Goal: Task Accomplishment & Management: Manage account settings

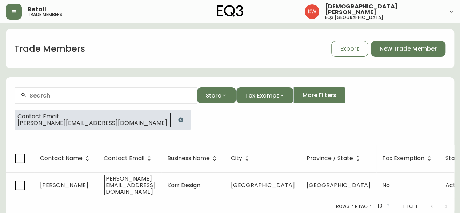
click at [178, 119] on icon "button" at bounding box center [181, 120] width 6 height 6
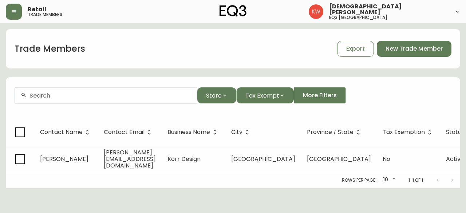
click at [93, 96] on input "text" at bounding box center [109, 95] width 161 height 7
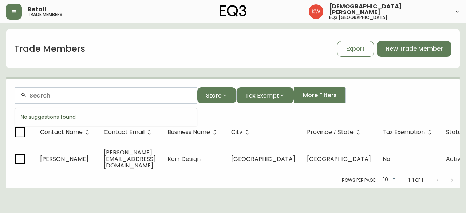
paste input "[EMAIL_ADDRESS][DOMAIN_NAME]"
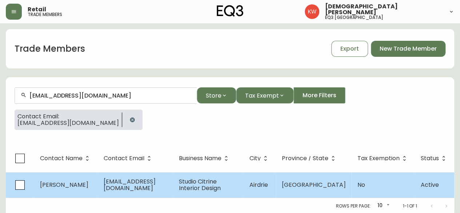
type input "[EMAIL_ADDRESS][DOMAIN_NAME]"
click at [86, 185] on td "[PERSON_NAME]" at bounding box center [66, 184] width 64 height 25
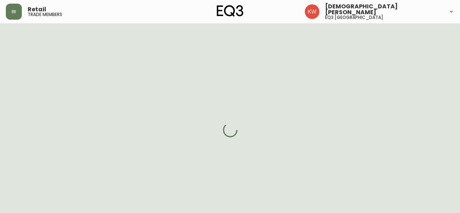
select select "AB"
select select "CA"
select select "CA_EN"
select select "Trade Show"
select select "Interior Designer"
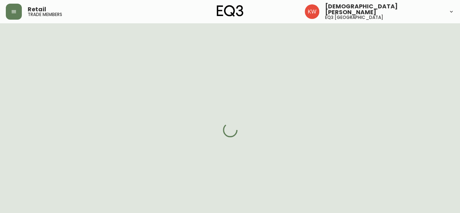
select select "false"
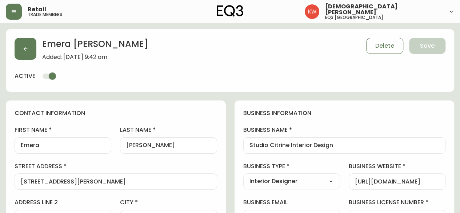
type input "EQ3 [GEOGRAPHIC_DATA]"
select select "cjw10z96m00006gs08l3o91tv"
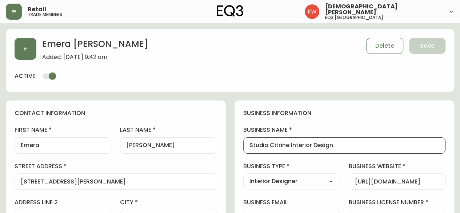
drag, startPoint x: 281, startPoint y: 144, endPoint x: 237, endPoint y: 143, distance: 43.6
type input "Modern Fox Interior Design"
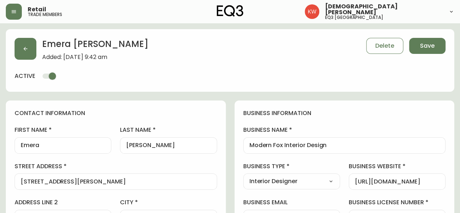
drag, startPoint x: 354, startPoint y: 180, endPoint x: 438, endPoint y: 182, distance: 84.0
click at [438, 182] on div "[URL][DOMAIN_NAME]" at bounding box center [397, 181] width 97 height 16
drag, startPoint x: 435, startPoint y: 179, endPoint x: 333, endPoint y: 178, distance: 101.5
click at [439, 180] on input "[URL][DOMAIN_NAME]" at bounding box center [397, 181] width 84 height 7
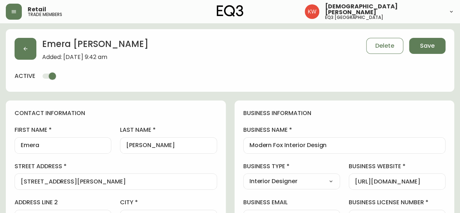
drag, startPoint x: 441, startPoint y: 181, endPoint x: 422, endPoint y: 179, distance: 19.0
click at [422, 179] on div "[URL][DOMAIN_NAME]" at bounding box center [397, 181] width 97 height 16
drag, startPoint x: 430, startPoint y: 181, endPoint x: 363, endPoint y: 179, distance: 66.9
click at [363, 179] on input "[URL][DOMAIN_NAME]" at bounding box center [397, 181] width 84 height 7
drag, startPoint x: 377, startPoint y: 179, endPoint x: 346, endPoint y: 179, distance: 30.5
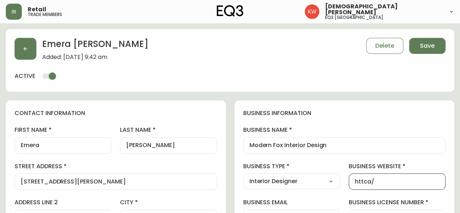
paste input "[DOMAIN_NAME]"
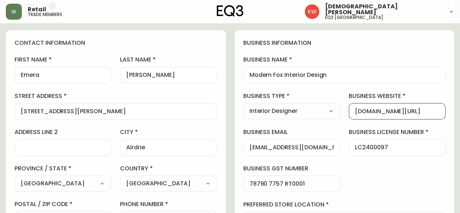
scroll to position [73, 0]
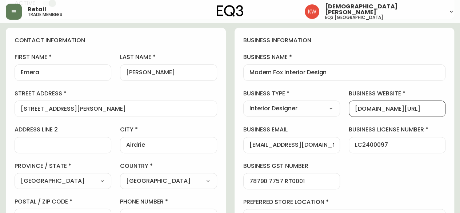
type input "[DOMAIN_NAME][URL]"
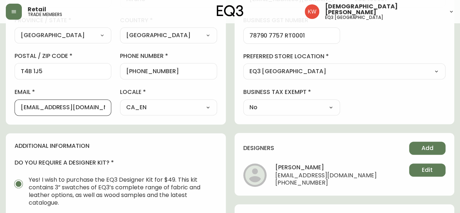
scroll to position [0, 0]
drag, startPoint x: 102, startPoint y: 106, endPoint x: 16, endPoint y: 107, distance: 86.2
click at [16, 107] on div "[EMAIL_ADDRESS][DOMAIN_NAME]" at bounding box center [63, 107] width 97 height 16
paste input "[DOMAIN_NAME]"
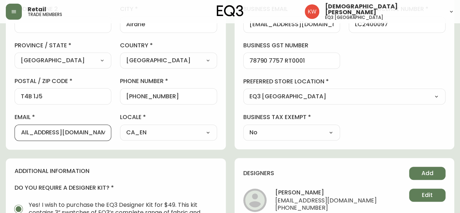
scroll to position [182, 0]
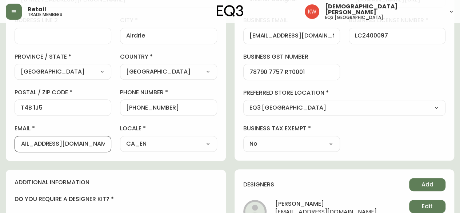
type input "[EMAIL_ADDRESS][DOMAIN_NAME]"
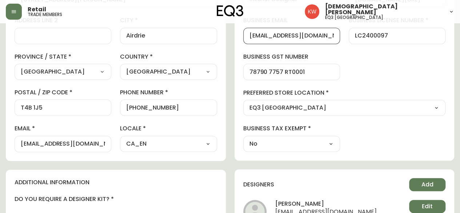
scroll to position [0, 0]
drag, startPoint x: 325, startPoint y: 35, endPoint x: 228, endPoint y: 40, distance: 96.9
click at [228, 40] on div "contact information first name Emera last name [PERSON_NAME][GEOGRAPHIC_DATA] a…" at bounding box center [230, 160] width 448 height 483
paste input "[DOMAIN_NAME]"
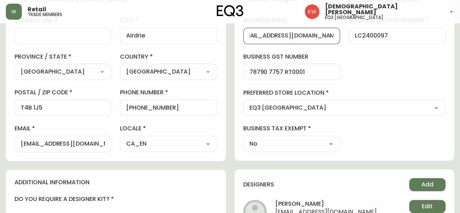
type input "[EMAIL_ADDRESS][DOMAIN_NAME]"
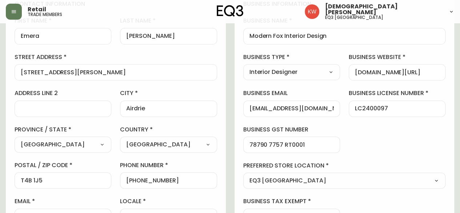
scroll to position [0, 0]
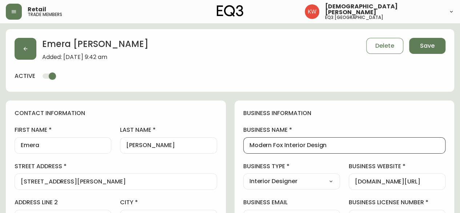
drag, startPoint x: 358, startPoint y: 147, endPoint x: 241, endPoint y: 145, distance: 116.8
click at [333, 144] on input "Modern Fox Interior Design" at bounding box center [344, 145] width 190 height 7
type input "Modern Fox Interiors"
click at [437, 48] on button "Save" at bounding box center [427, 46] width 36 height 16
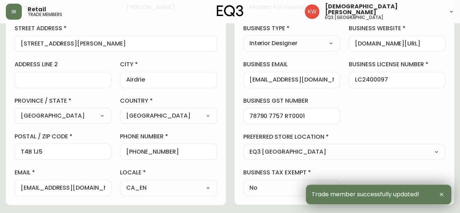
scroll to position [182, 0]
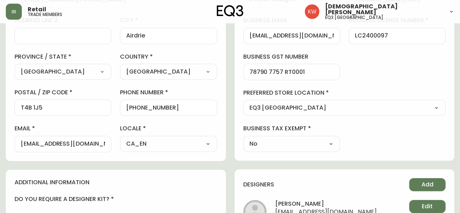
click at [20, 143] on div "[EMAIL_ADDRESS][DOMAIN_NAME]" at bounding box center [63, 144] width 97 height 16
drag, startPoint x: 95, startPoint y: 143, endPoint x: 0, endPoint y: 144, distance: 94.6
click at [0, 144] on main "[PERSON_NAME] Added: [DATE] 9:42 am Delete Save active contact information firs…" at bounding box center [230, 121] width 460 height 560
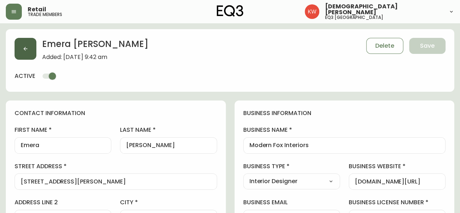
click at [31, 48] on button "button" at bounding box center [26, 49] width 22 height 22
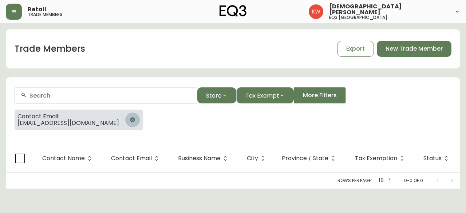
click at [129, 119] on icon "button" at bounding box center [132, 120] width 6 height 6
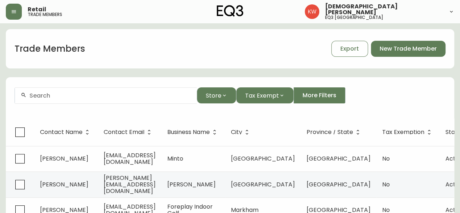
click at [73, 87] on form "Store Tax Exempt More Filters" at bounding box center [230, 99] width 448 height 40
click at [71, 93] on input "text" at bounding box center [109, 95] width 161 height 7
click at [68, 90] on div at bounding box center [106, 95] width 182 height 16
paste input "[PERSON_NAME][EMAIL_ADDRESS][DOMAIN_NAME]"
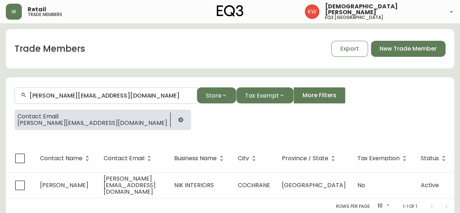
type input "[PERSON_NAME][EMAIL_ADDRESS][DOMAIN_NAME]"
click at [67, 120] on span "[PERSON_NAME][EMAIL_ADDRESS][DOMAIN_NAME]" at bounding box center [92, 123] width 150 height 7
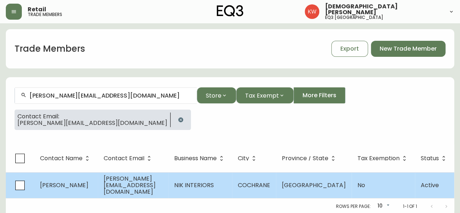
click at [79, 181] on span "[PERSON_NAME]" at bounding box center [64, 185] width 48 height 8
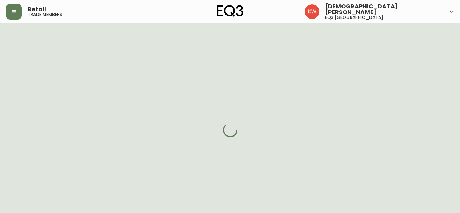
select select "AB"
select select "CA"
select select "CA_EN"
select select "Other"
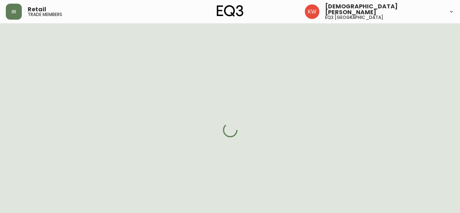
select select "cjw10z96m00006gs08l3o91tv"
select select "false"
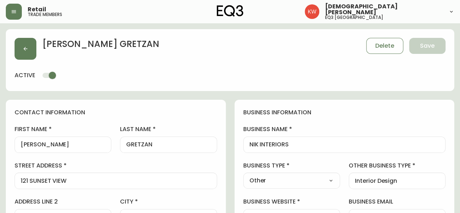
click at [316, 181] on select "Select Interior Designer Architect Home Builder Contractor Real Estate Agent Ho…" at bounding box center [291, 180] width 97 height 11
select select "Interior Designer"
click at [243, 175] on select "Select Interior Designer Architect Home Builder Contractor Real Estate Agent Ho…" at bounding box center [291, 180] width 97 height 11
type input "Interior Designer"
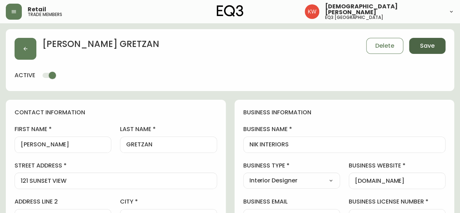
drag, startPoint x: 431, startPoint y: 40, endPoint x: 430, endPoint y: 44, distance: 4.9
click at [431, 40] on button "Save" at bounding box center [427, 46] width 36 height 16
select select
type input "Other"
select select "Other"
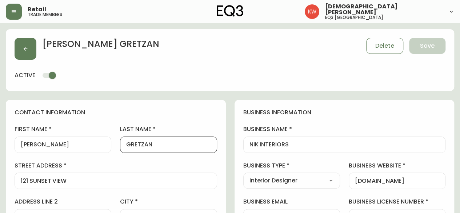
drag, startPoint x: 165, startPoint y: 142, endPoint x: 144, endPoint y: 143, distance: 20.8
click at [144, 143] on input "GRETZAN" at bounding box center [168, 144] width 84 height 7
click at [140, 144] on input "GRETzan" at bounding box center [168, 144] width 84 height 7
type input "Gretzan"
click at [436, 41] on button "Save" at bounding box center [427, 46] width 36 height 16
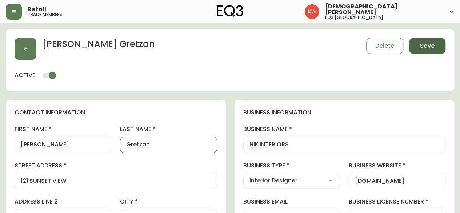
select select
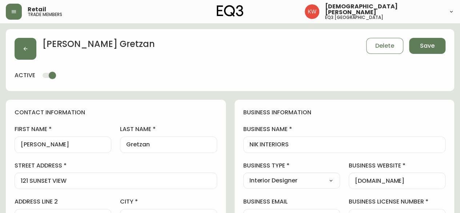
type input "Other"
select select "Other"
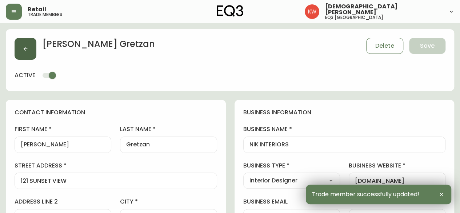
click at [27, 40] on button "button" at bounding box center [26, 49] width 22 height 22
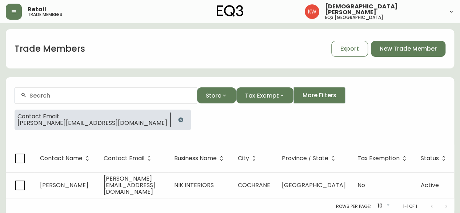
click at [178, 120] on icon "button" at bounding box center [180, 119] width 5 height 5
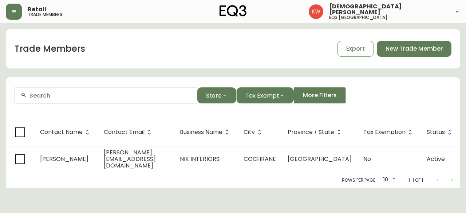
click at [74, 91] on div at bounding box center [106, 95] width 182 height 16
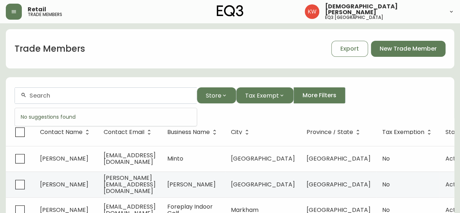
click at [43, 97] on input "text" at bounding box center [109, 95] width 161 height 7
paste input "[PERSON_NAME][EMAIL_ADDRESS][PERSON_NAME][DOMAIN_NAME]"
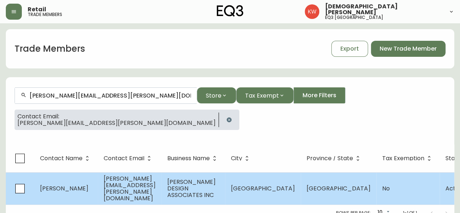
type input "[PERSON_NAME][EMAIL_ADDRESS][PERSON_NAME][DOMAIN_NAME]"
click at [100, 183] on td "[PERSON_NAME][EMAIL_ADDRESS][PERSON_NAME][DOMAIN_NAME]" at bounding box center [130, 188] width 64 height 32
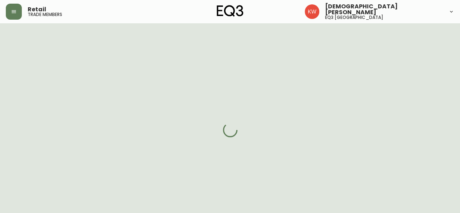
select select "AB"
select select "CA"
select select "CA_EN"
select select "Other"
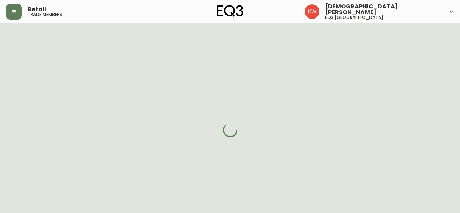
select select "cjw10z96m00006gs08l3o91tv"
select select "false"
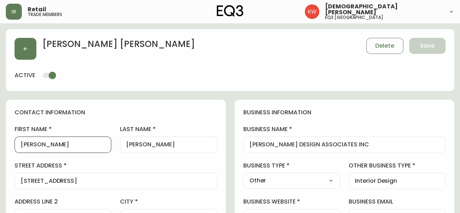
click at [33, 144] on input "[PERSON_NAME]" at bounding box center [63, 144] width 84 height 7
type input "[PERSON_NAME]"
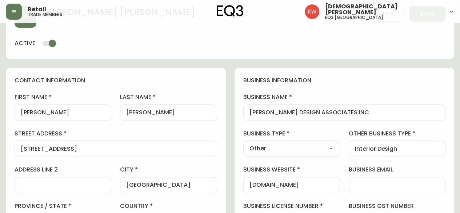
scroll to position [109, 0]
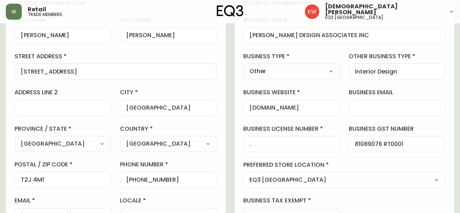
click at [315, 71] on select "Select Interior Designer Architect Home Builder Contractor Real Estate Agent Ho…" at bounding box center [291, 71] width 97 height 11
select select "Interior Designer"
click at [243, 66] on select "Select Interior Designer Architect Home Builder Contractor Real Estate Agent Ho…" at bounding box center [291, 71] width 97 height 11
type input "Interior Designer"
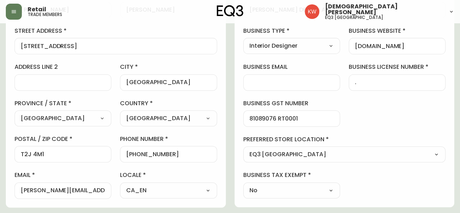
scroll to position [145, 0]
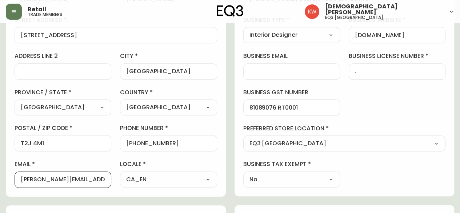
drag, startPoint x: 101, startPoint y: 179, endPoint x: 15, endPoint y: 177, distance: 86.9
click at [15, 177] on div "[PERSON_NAME][EMAIL_ADDRESS][PERSON_NAME][DOMAIN_NAME]" at bounding box center [63, 179] width 97 height 16
paste input "[EMAIL_ADDRESS][DOMAIN_NAME]"
drag, startPoint x: 38, startPoint y: 179, endPoint x: 107, endPoint y: 178, distance: 69.5
click at [107, 178] on div "[EMAIL_ADDRESS][DOMAIN_NAME]" at bounding box center [63, 179] width 97 height 16
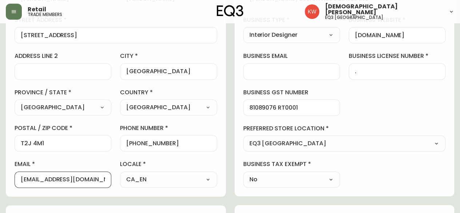
type input "[EMAIL_ADDRESS][DOMAIN_NAME]"
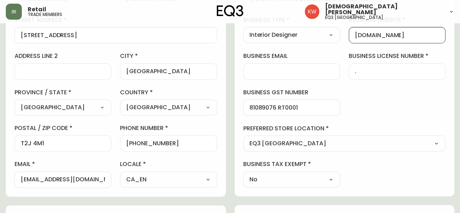
scroll to position [0, 0]
drag, startPoint x: 412, startPoint y: 35, endPoint x: 327, endPoint y: 37, distance: 84.8
click at [327, 37] on div "business information business name [PERSON_NAME] DESIGN ASSOCIATES INC business…" at bounding box center [345, 75] width 220 height 242
paste input "harrisondesigninc"
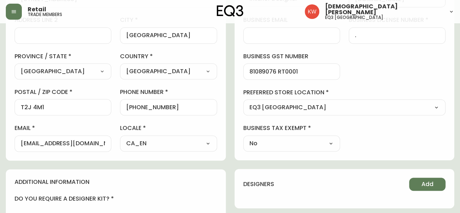
scroll to position [182, 0]
type input "[DOMAIN_NAME]"
drag, startPoint x: 175, startPoint y: 107, endPoint x: 144, endPoint y: 107, distance: 30.9
click at [144, 107] on input "[PHONE_NUMBER]" at bounding box center [168, 106] width 84 height 7
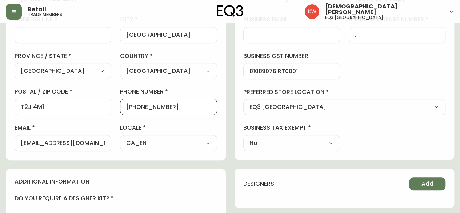
click at [143, 108] on input "[PHONE_NUMBER]" at bounding box center [168, 106] width 84 height 7
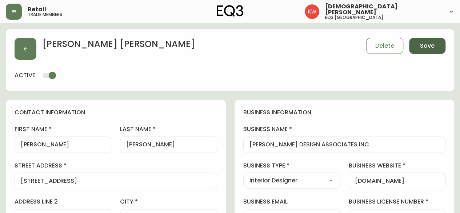
type input "[PHONE_NUMBER]"
click at [424, 39] on button "Save" at bounding box center [427, 46] width 36 height 16
select select
type input "[PHONE_NUMBER]"
type input "Other"
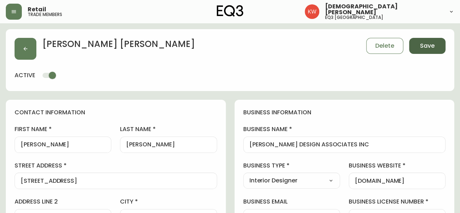
select select "Other"
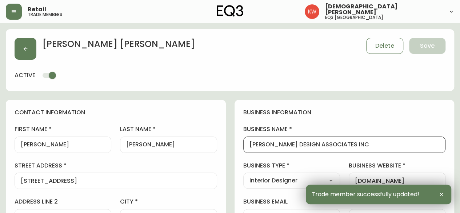
drag, startPoint x: 361, startPoint y: 145, endPoint x: 246, endPoint y: 145, distance: 115.6
click at [246, 145] on div "[PERSON_NAME] DESIGN ASSOCIATES INC" at bounding box center [344, 144] width 203 height 16
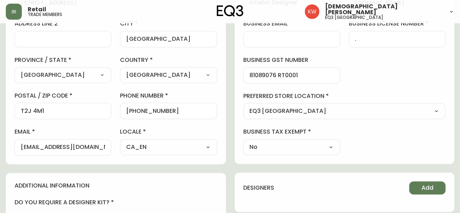
scroll to position [182, 0]
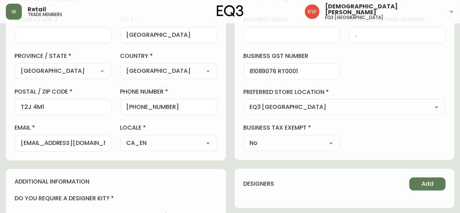
drag, startPoint x: 20, startPoint y: 144, endPoint x: 82, endPoint y: 148, distance: 62.0
click at [79, 148] on div "[EMAIL_ADDRESS][DOMAIN_NAME]" at bounding box center [63, 143] width 97 height 16
click at [109, 144] on div "[EMAIL_ADDRESS][DOMAIN_NAME]" at bounding box center [63, 143] width 97 height 16
click at [107, 144] on div "[EMAIL_ADDRESS][DOMAIN_NAME]" at bounding box center [63, 143] width 97 height 16
click at [107, 141] on div "[EMAIL_ADDRESS][DOMAIN_NAME]" at bounding box center [63, 143] width 97 height 16
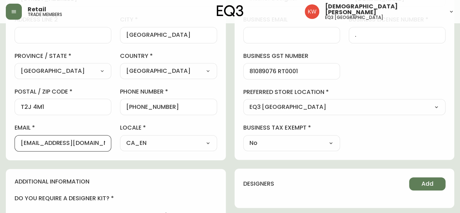
click at [106, 141] on div "[EMAIL_ADDRESS][DOMAIN_NAME]" at bounding box center [63, 143] width 97 height 16
drag, startPoint x: 105, startPoint y: 141, endPoint x: 49, endPoint y: 144, distance: 56.8
click at [41, 142] on div "[EMAIL_ADDRESS][DOMAIN_NAME]" at bounding box center [63, 143] width 97 height 16
click at [104, 141] on input "[EMAIL_ADDRESS][DOMAIN_NAME]" at bounding box center [63, 143] width 84 height 7
drag, startPoint x: 96, startPoint y: 141, endPoint x: 11, endPoint y: 139, distance: 84.7
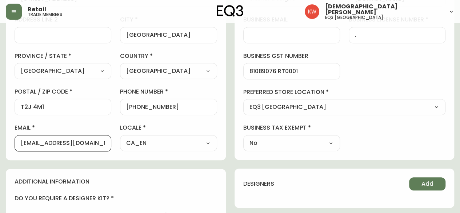
click at [11, 139] on div "contact information first name [PERSON_NAME] last name [PERSON_NAME][GEOGRAPHIC…" at bounding box center [116, 39] width 220 height 242
paste input "[EMAIL_ADDRESS][DOMAIN_NAME]"
type input "[EMAIL_ADDRESS][DOMAIN_NAME]"
drag, startPoint x: 104, startPoint y: 144, endPoint x: 15, endPoint y: 143, distance: 89.1
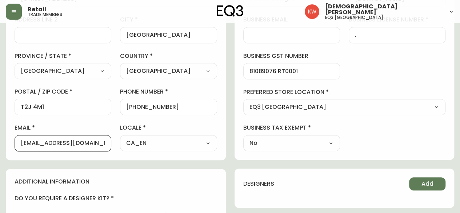
click at [15, 143] on div "[EMAIL_ADDRESS][DOMAIN_NAME]" at bounding box center [63, 143] width 97 height 16
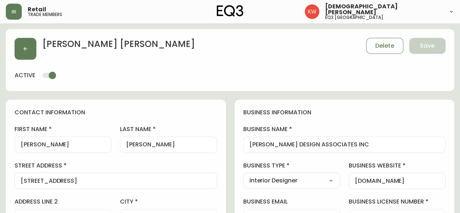
drag, startPoint x: 425, startPoint y: 48, endPoint x: 195, endPoint y: 25, distance: 230.5
click at [422, 47] on div "[PERSON_NAME] Delete Save" at bounding box center [230, 49] width 431 height 22
click at [29, 47] on button "button" at bounding box center [26, 49] width 22 height 22
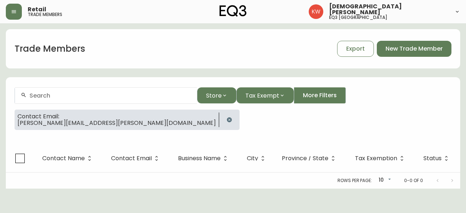
click at [226, 119] on icon "button" at bounding box center [229, 120] width 6 height 6
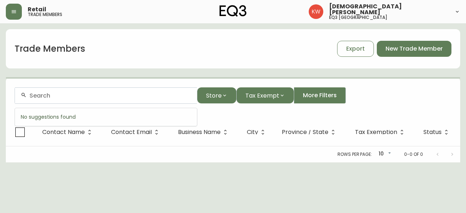
click at [96, 94] on input "text" at bounding box center [109, 95] width 161 height 7
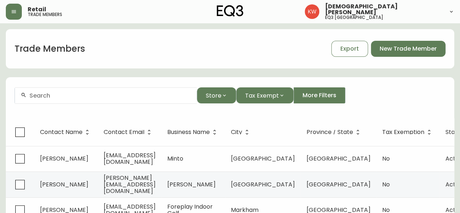
click at [99, 98] on input "text" at bounding box center [109, 95] width 161 height 7
paste input "[EMAIL_ADDRESS][DOMAIN_NAME]"
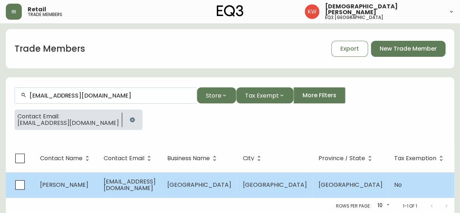
type input "[EMAIL_ADDRESS][DOMAIN_NAME]"
click at [105, 184] on span "[EMAIL_ADDRESS][DOMAIN_NAME]" at bounding box center [130, 184] width 52 height 15
select select "AB"
select select "CA"
select select "CA_EN"
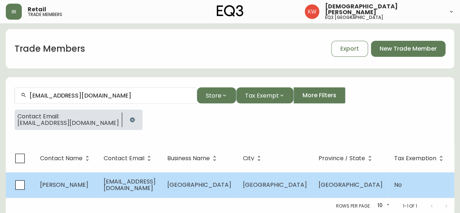
select select "Other"
select select "false"
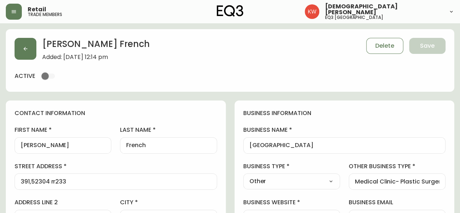
type input "EQ3 [GEOGRAPHIC_DATA]"
select select "cjw10z96m00006gs08l3o91tv"
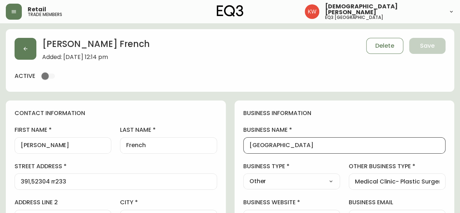
drag, startPoint x: 327, startPoint y: 145, endPoint x: 245, endPoint y: 147, distance: 82.2
click at [245, 147] on div "[GEOGRAPHIC_DATA]" at bounding box center [344, 145] width 203 height 16
click at [29, 45] on button "button" at bounding box center [26, 49] width 22 height 22
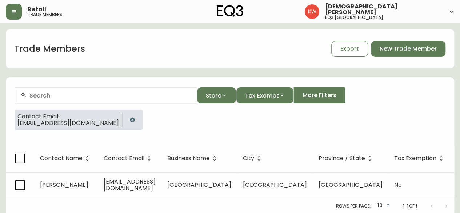
click at [130, 121] on icon "button" at bounding box center [132, 119] width 5 height 5
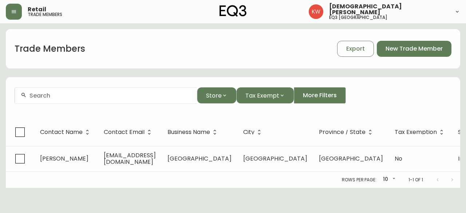
click at [95, 98] on input "text" at bounding box center [109, 95] width 161 height 7
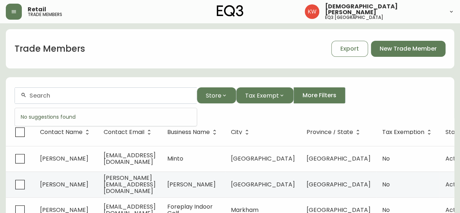
paste input "[PERSON_NAME][EMAIL_ADDRESS][DOMAIN_NAME]"
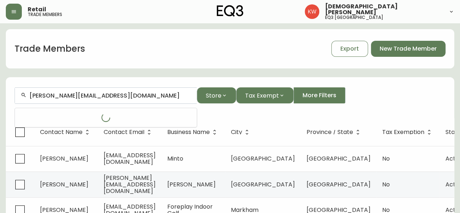
type input "[PERSON_NAME][EMAIL_ADDRESS][DOMAIN_NAME]"
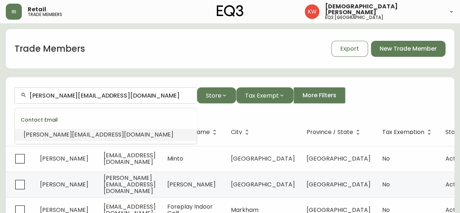
click at [80, 132] on span "[PERSON_NAME][EMAIL_ADDRESS][DOMAIN_NAME]" at bounding box center [99, 134] width 150 height 8
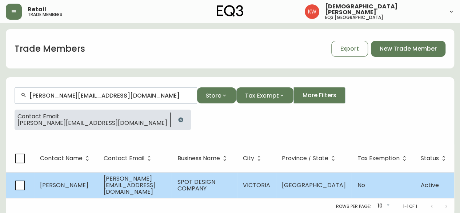
click at [135, 187] on span "[PERSON_NAME][EMAIL_ADDRESS][DOMAIN_NAME]" at bounding box center [130, 184] width 52 height 21
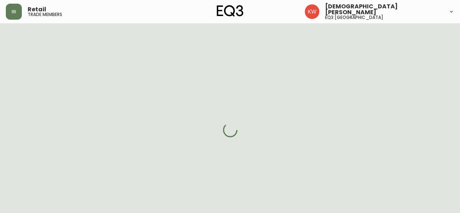
select select "BC"
select select "CA"
select select "CA_EN"
select select "Other"
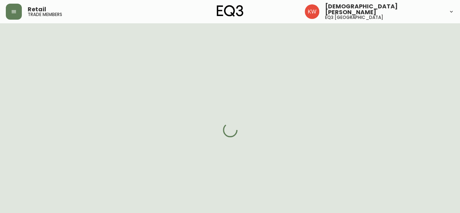
select select "cjw10z96m00006gs08l3o91tv"
select select "false"
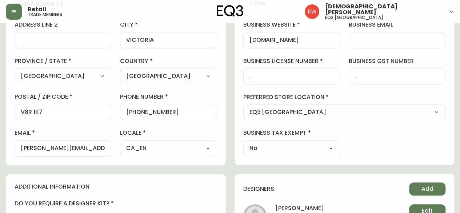
scroll to position [182, 0]
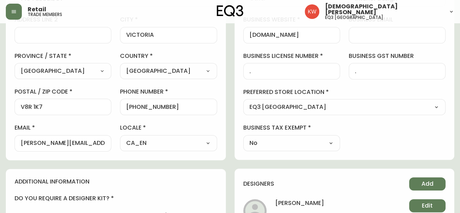
click at [353, 112] on div "Select - Store locations EQ3 [GEOGRAPHIC_DATA] - [GEOGRAPHIC_DATA] [GEOGRAPHIC_…" at bounding box center [344, 107] width 203 height 16
click at [352, 104] on select "Select - Store locations EQ3 [GEOGRAPHIC_DATA] - [GEOGRAPHIC_DATA] [GEOGRAPHIC_…" at bounding box center [344, 107] width 203 height 11
select select "cjw10z96p001r6gs00juufhhe"
click at [243, 102] on select "Select - Store locations EQ3 [GEOGRAPHIC_DATA] - [GEOGRAPHIC_DATA] [GEOGRAPHIC_…" at bounding box center [344, 107] width 203 height 11
type input "EQ3 [GEOGRAPHIC_DATA]"
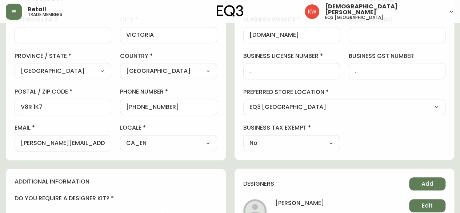
scroll to position [0, 0]
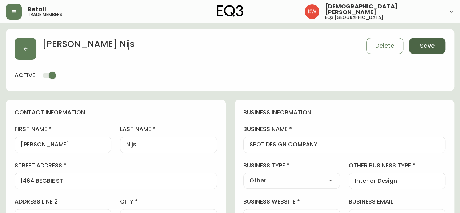
click at [428, 46] on span "Save" at bounding box center [427, 46] width 15 height 8
select select
type input "Other"
select select "Other"
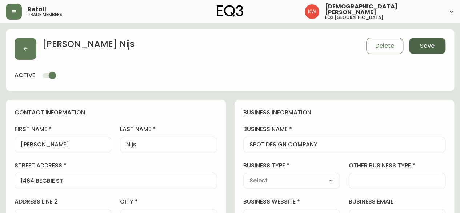
type input "Other"
select select "Other"
type input "Interior Design"
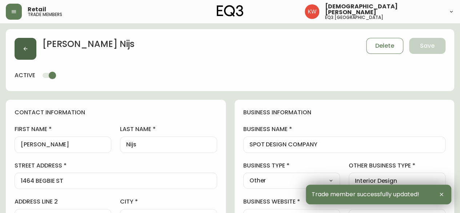
click at [31, 51] on button "button" at bounding box center [26, 49] width 22 height 22
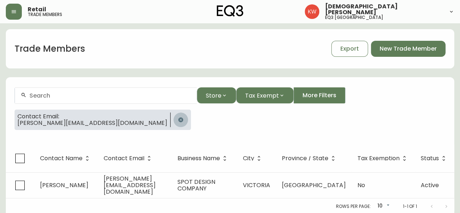
click at [178, 118] on icon "button" at bounding box center [180, 119] width 5 height 5
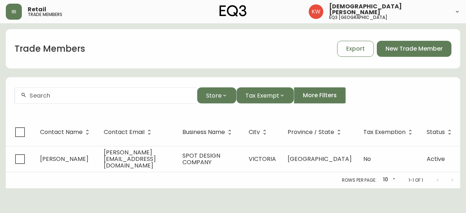
click at [89, 92] on input "text" at bounding box center [109, 95] width 161 height 7
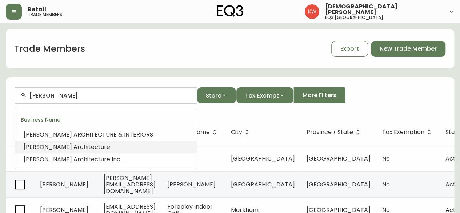
click at [77, 147] on span "rchitecture" at bounding box center [93, 147] width 33 height 8
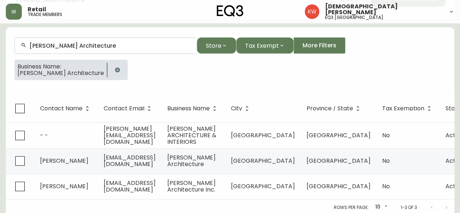
scroll to position [57, 0]
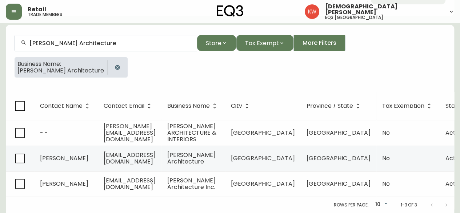
type input "[PERSON_NAME] Architecture"
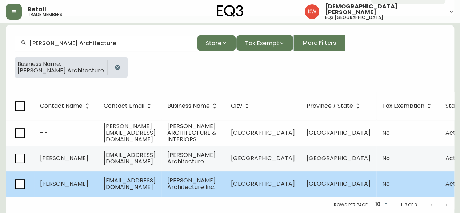
click at [142, 176] on span "[EMAIL_ADDRESS][DOMAIN_NAME]" at bounding box center [130, 183] width 52 height 15
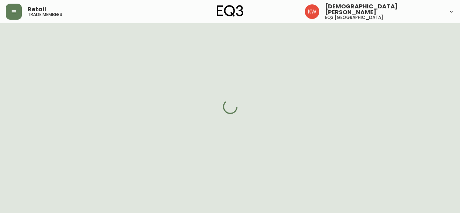
select select "AB"
select select "CA"
select select "CA_EN"
select select "Other"
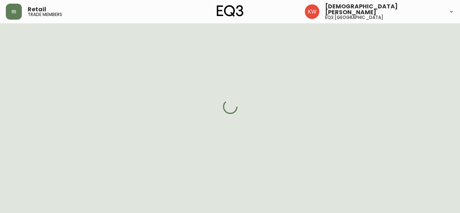
select select "false"
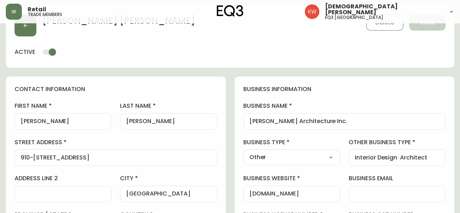
scroll to position [57, 0]
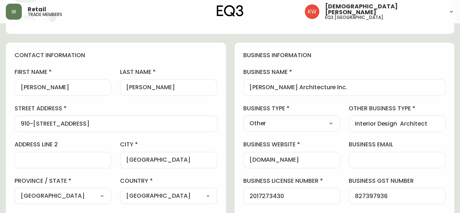
type input "EQ3 [GEOGRAPHIC_DATA]"
select select "cjw10z96m00006gs08l3o91tv"
drag, startPoint x: 68, startPoint y: 87, endPoint x: 11, endPoint y: 91, distance: 57.2
click at [11, 91] on div "contact information first name [PERSON_NAME] last name [PERSON_NAME][GEOGRAPHIC…" at bounding box center [116, 164] width 220 height 242
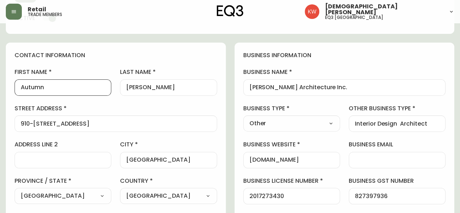
type input "Autumn"
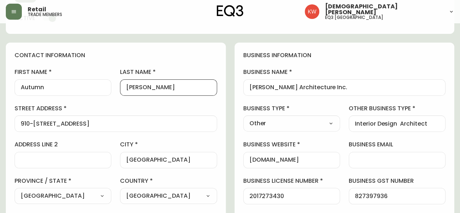
drag, startPoint x: 164, startPoint y: 86, endPoint x: 106, endPoint y: 79, distance: 58.6
click at [106, 79] on div "first name Autumn last name [PERSON_NAME][GEOGRAPHIC_DATA] address [STREET_ADDR…" at bounding box center [116, 172] width 203 height 208
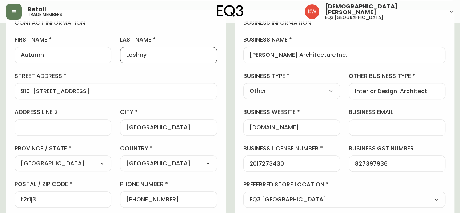
scroll to position [130, 0]
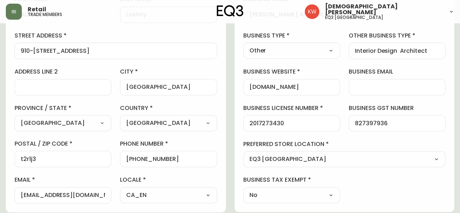
type input "Loshny"
drag, startPoint x: 149, startPoint y: 163, endPoint x: 132, endPoint y: 159, distance: 17.9
click at [132, 159] on input "[PHONE_NUMBER]" at bounding box center [168, 158] width 84 height 7
type input "[PHONE_NUMBER]"
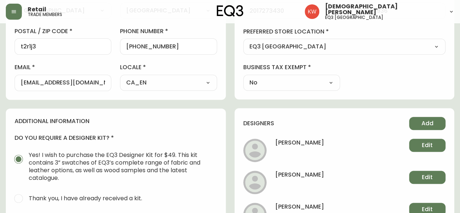
scroll to position [239, 0]
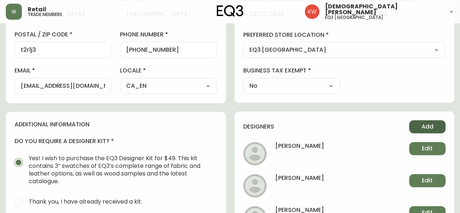
click at [431, 125] on span "Add" at bounding box center [427, 127] width 12 height 8
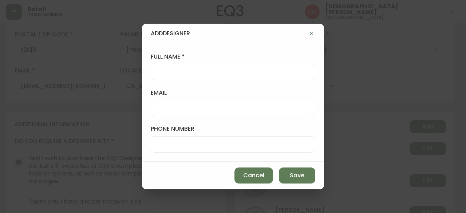
click at [207, 67] on div at bounding box center [233, 72] width 164 height 16
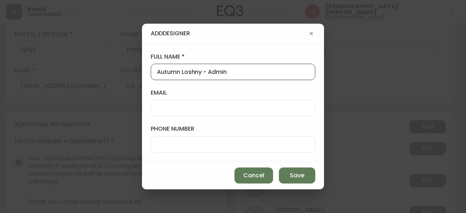
type input "Autumn Loshny - Admin"
click at [203, 107] on input "email" at bounding box center [233, 107] width 152 height 7
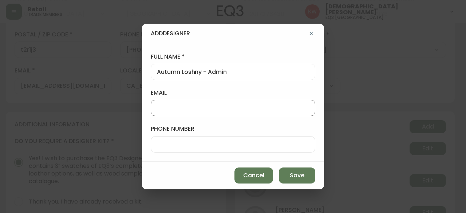
paste input "[EMAIL_ADDRESS][DOMAIN_NAME]"
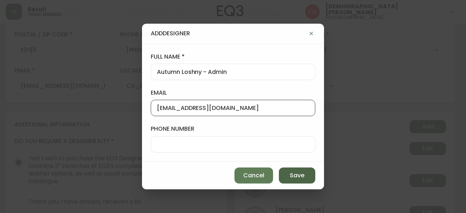
type input "[EMAIL_ADDRESS][DOMAIN_NAME]"
click at [307, 171] on button "Save" at bounding box center [297, 175] width 36 height 16
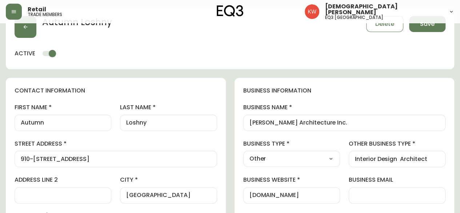
scroll to position [21, 0]
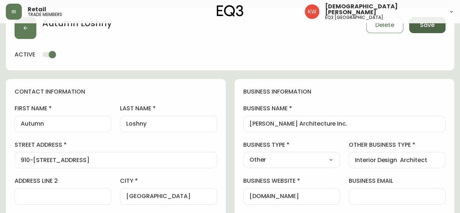
click at [423, 25] on span "Save" at bounding box center [427, 25] width 15 height 8
select select
type input "Other"
select select "Other"
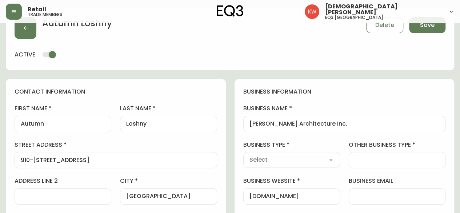
type input "Other"
select select "Other"
type input "Interior Design Architect"
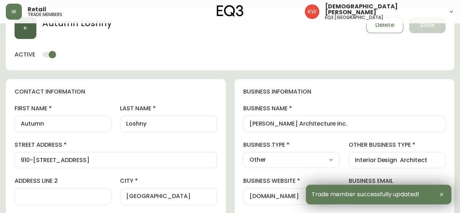
click at [27, 30] on icon "button" at bounding box center [26, 28] width 6 height 6
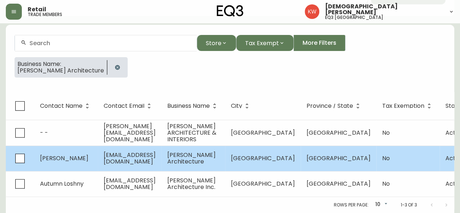
click at [103, 149] on td "[EMAIL_ADDRESS][DOMAIN_NAME]" at bounding box center [130, 157] width 64 height 25
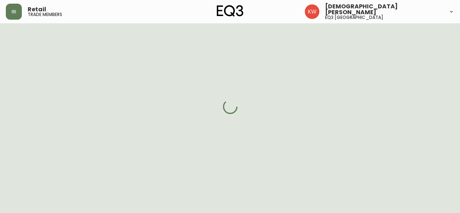
select select "AB"
select select "CA"
select select "CA_EN"
select select "Other"
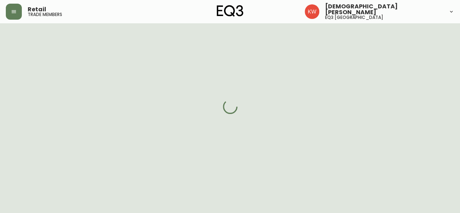
select select "false"
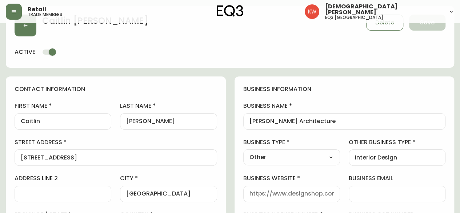
scroll to position [57, 0]
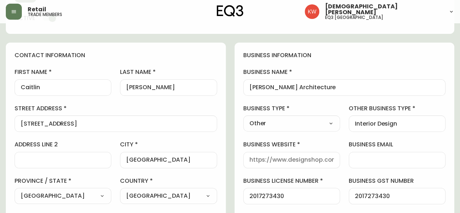
type input "EQ3 [GEOGRAPHIC_DATA]"
select select "cjw10z96m00006gs08l3o91tv"
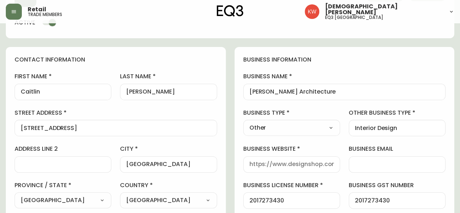
scroll to position [0, 0]
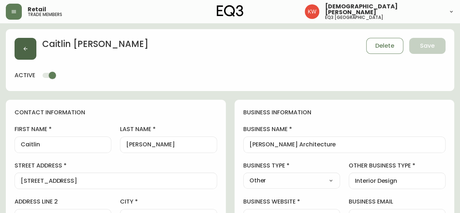
click at [27, 50] on icon "button" at bounding box center [26, 49] width 6 height 6
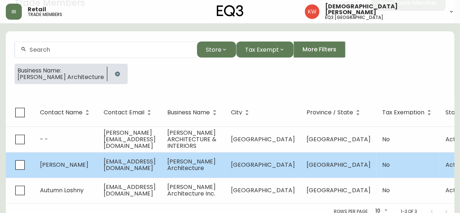
scroll to position [57, 0]
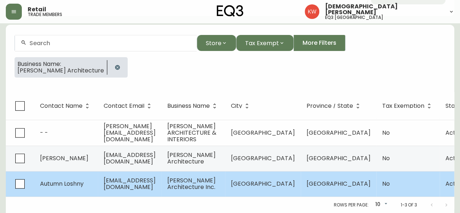
click at [154, 176] on span "[EMAIL_ADDRESS][DOMAIN_NAME]" at bounding box center [130, 183] width 52 height 15
select select "AB"
select select "CA"
select select "CA_EN"
select select "Other"
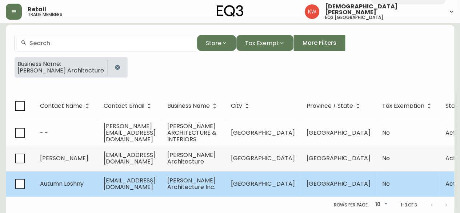
select select "Other"
select select "false"
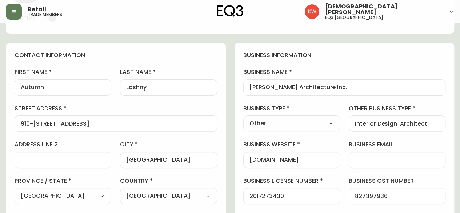
type input "EQ3 [GEOGRAPHIC_DATA]"
select select "cjw10z96m00006gs08l3o91tv"
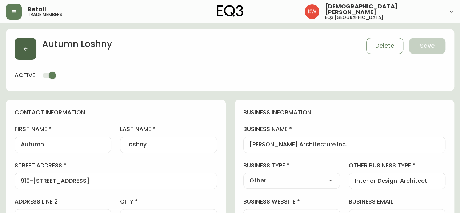
click at [23, 46] on icon "button" at bounding box center [26, 49] width 6 height 6
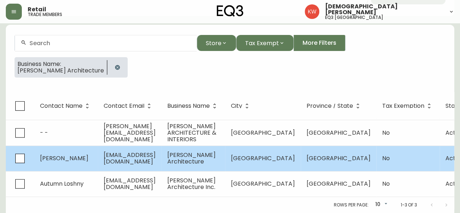
click at [215, 152] on span "[PERSON_NAME] Architecture" at bounding box center [191, 158] width 48 height 15
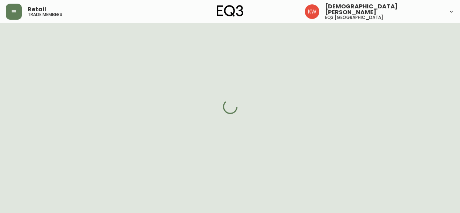
select select "AB"
select select "CA"
select select "CA_EN"
select select "Other"
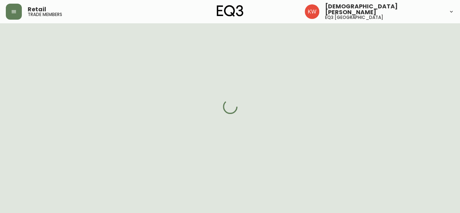
select select "cjw10z96m00006gs08l3o91tv"
select select "false"
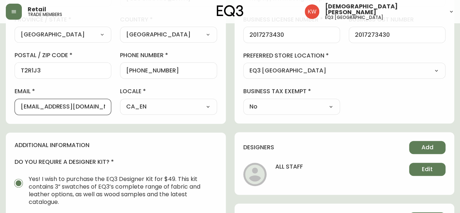
drag, startPoint x: 100, startPoint y: 107, endPoint x: 13, endPoint y: 106, distance: 86.6
click at [13, 106] on div "contact information first name [PERSON_NAME] last name [PERSON_NAME][GEOGRAPHIC…" at bounding box center [116, 2] width 220 height 242
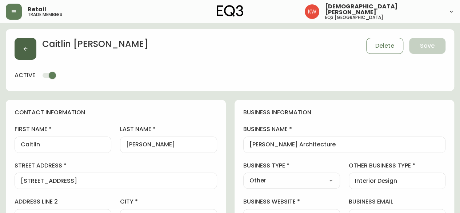
click at [23, 46] on icon "button" at bounding box center [26, 49] width 6 height 6
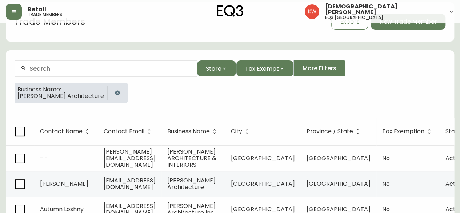
scroll to position [57, 0]
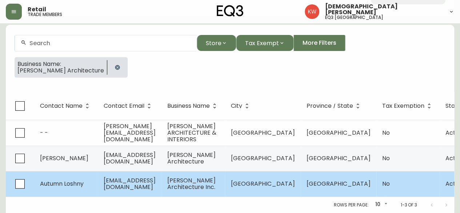
click at [156, 181] on span "[EMAIL_ADDRESS][DOMAIN_NAME]" at bounding box center [130, 183] width 52 height 15
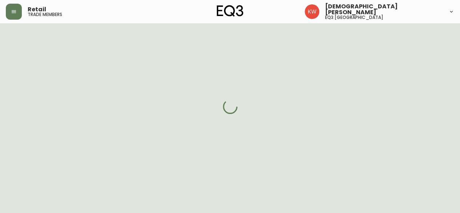
select select "AB"
select select "CA"
select select "CA_EN"
select select "Other"
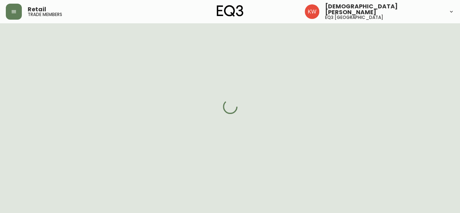
select select "cjw10z96m00006gs08l3o91tv"
select select "false"
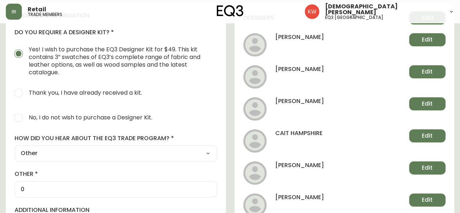
scroll to position [348, 0]
click at [425, 101] on span "Edit" at bounding box center [427, 103] width 11 height 8
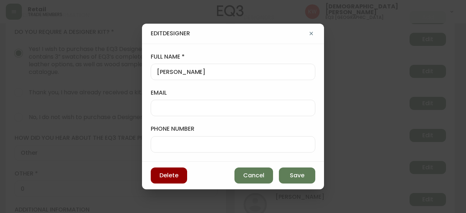
click at [213, 105] on input "email" at bounding box center [233, 107] width 152 height 7
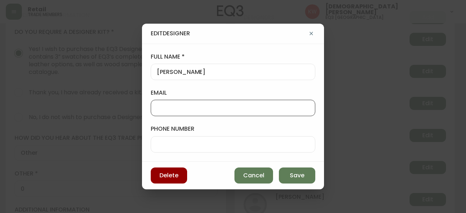
paste input "[EMAIL_ADDRESS][DOMAIN_NAME]"
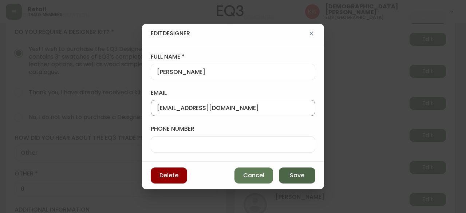
type input "[EMAIL_ADDRESS][DOMAIN_NAME]"
click at [302, 173] on span "Save" at bounding box center [296, 175] width 15 height 8
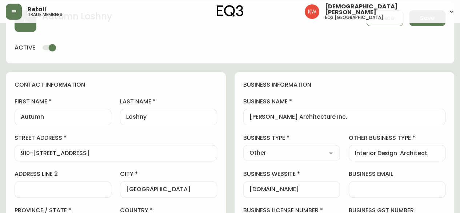
scroll to position [0, 0]
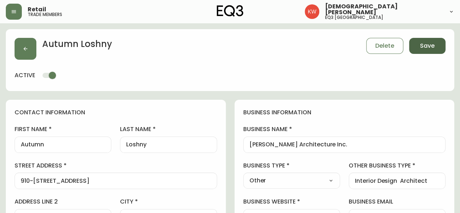
click at [431, 45] on span "Save" at bounding box center [427, 46] width 15 height 8
select select
type input "Other"
select select "Other"
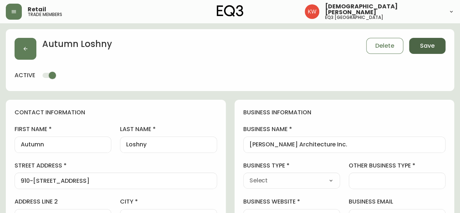
type input "Other"
select select "Other"
type input "Interior Design Architect"
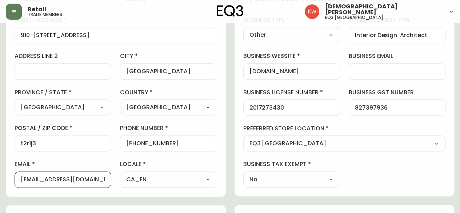
drag, startPoint x: 97, startPoint y: 179, endPoint x: 6, endPoint y: 173, distance: 91.1
click at [6, 173] on div "contact information first name Autumn last name [GEOGRAPHIC_DATA] address [STRE…" at bounding box center [116, 75] width 220 height 242
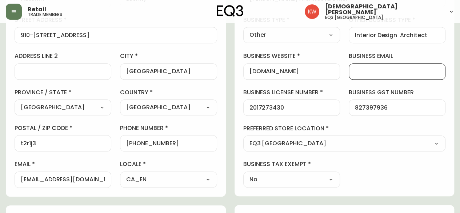
click at [394, 71] on input "business email" at bounding box center [397, 71] width 84 height 7
paste input "[EMAIL_ADDRESS][DOMAIN_NAME]"
type input "[EMAIL_ADDRESS][DOMAIN_NAME]"
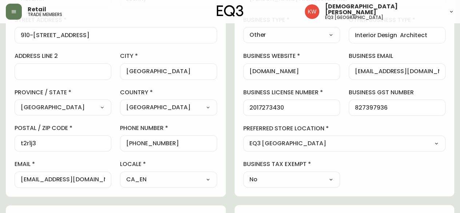
click at [366, 124] on label "preferred store location" at bounding box center [344, 128] width 203 height 8
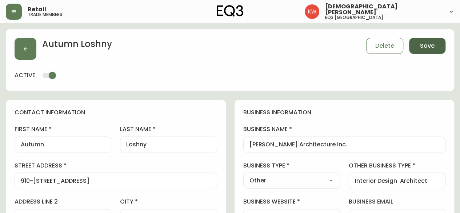
click at [434, 48] on span "Save" at bounding box center [427, 46] width 15 height 8
type input "Other"
type input "Interior Design Architect"
select select "Other"
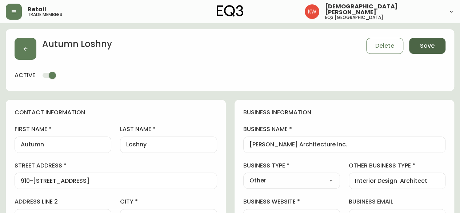
select select "Other"
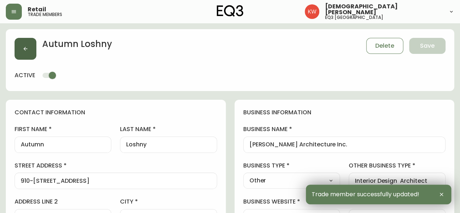
click at [25, 51] on icon "button" at bounding box center [26, 49] width 6 height 6
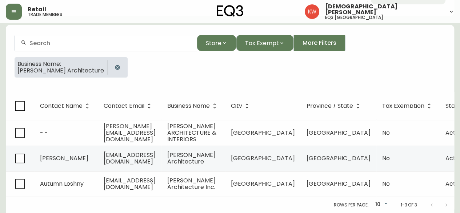
scroll to position [57, 0]
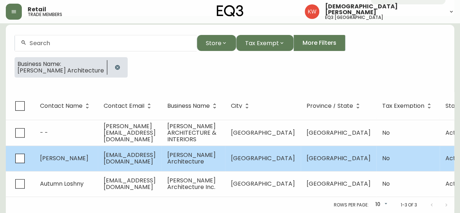
click at [108, 151] on span "[EMAIL_ADDRESS][DOMAIN_NAME]" at bounding box center [130, 158] width 52 height 15
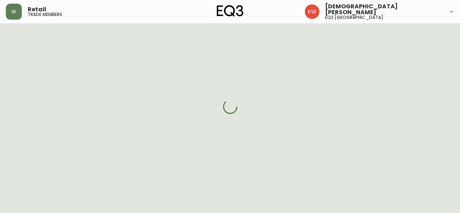
select select "AB"
select select "CA"
select select "CA_EN"
select select "Other"
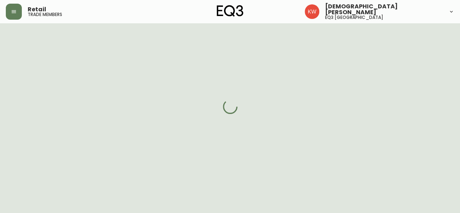
select select "cjw10z96m00006gs08l3o91tv"
select select "false"
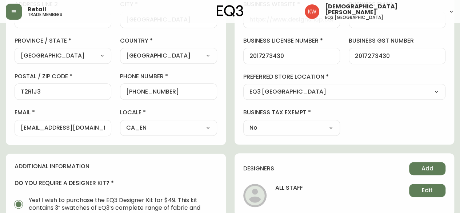
scroll to position [203, 0]
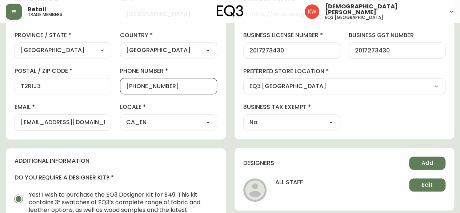
drag, startPoint x: 169, startPoint y: 84, endPoint x: 132, endPoint y: 84, distance: 37.5
click at [132, 84] on input "[PHONE_NUMBER]" at bounding box center [168, 86] width 84 height 7
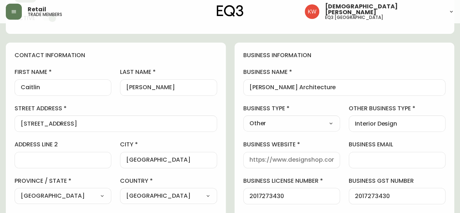
scroll to position [0, 0]
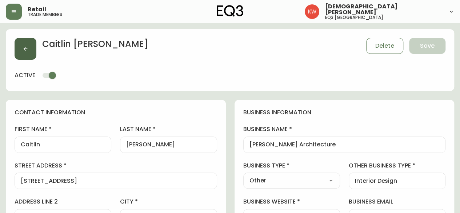
click at [29, 49] on button "button" at bounding box center [26, 49] width 22 height 22
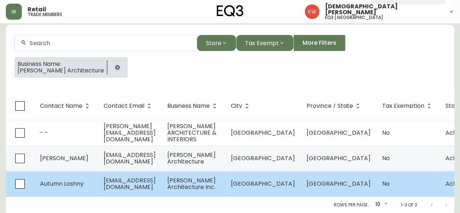
click at [78, 182] on span "Autumn Loshny" at bounding box center [62, 183] width 44 height 8
select select "AB"
select select "CA"
select select "CA_EN"
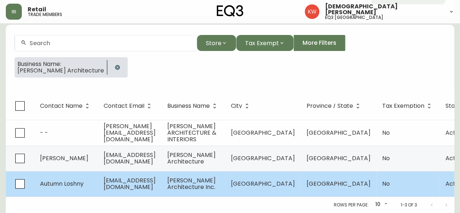
select select "Other"
select select "cjw10z96m00006gs08l3o91tv"
select select "false"
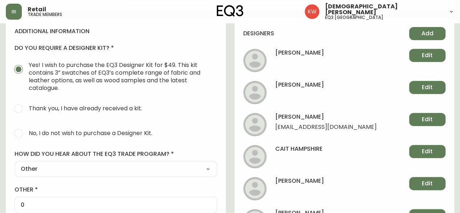
scroll to position [348, 0]
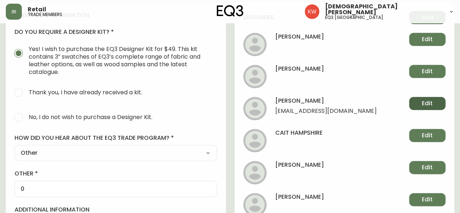
click at [425, 101] on span "Edit" at bounding box center [427, 103] width 11 height 8
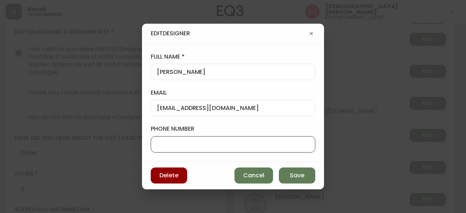
click at [211, 146] on input "phone number" at bounding box center [233, 144] width 152 height 7
paste input "5873165200"
type input "5873165200"
click at [298, 172] on span "Save" at bounding box center [296, 175] width 15 height 8
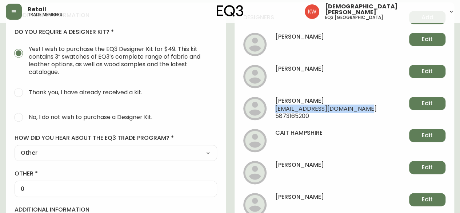
drag, startPoint x: 358, startPoint y: 109, endPoint x: 276, endPoint y: 109, distance: 82.6
click at [276, 109] on li "[PERSON_NAME] [EMAIL_ADDRESS][DOMAIN_NAME] 5873165200 Edit" at bounding box center [344, 108] width 203 height 23
copy span "[EMAIL_ADDRESS][DOMAIN_NAME]"
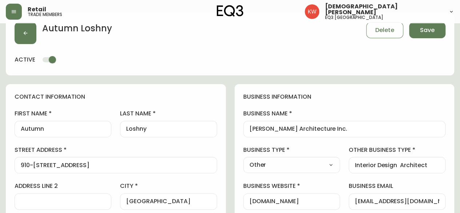
scroll to position [0, 0]
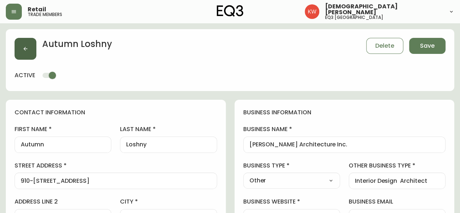
click at [24, 47] on icon "button" at bounding box center [26, 49] width 6 height 6
click at [425, 42] on span "Save" at bounding box center [427, 46] width 15 height 8
type input "Other"
type input "Interior Design Architect"
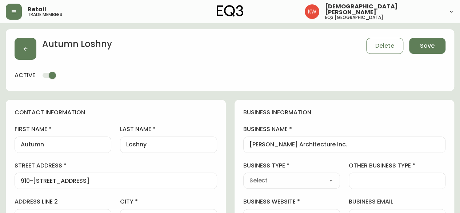
select select "Other"
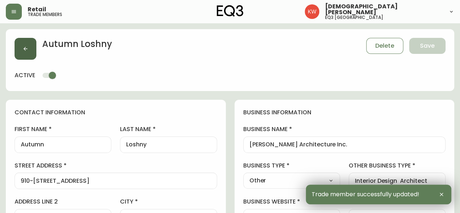
click at [21, 48] on button "button" at bounding box center [26, 49] width 22 height 22
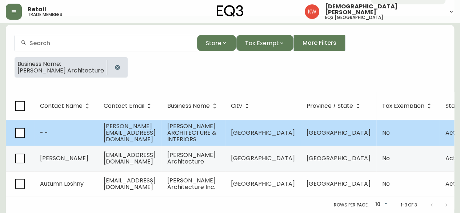
click at [161, 124] on td "[PERSON_NAME][EMAIL_ADDRESS][DOMAIN_NAME]" at bounding box center [130, 133] width 64 height 26
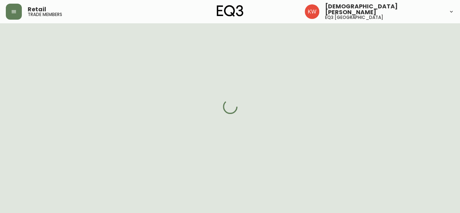
select select "AB"
select select "CA"
select select "CA_EN"
select select "Other"
select select "false"
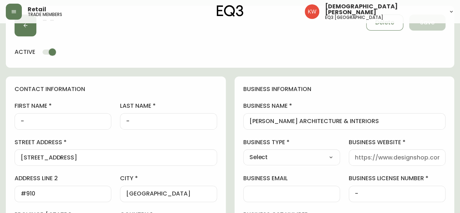
type input "EQ3 [GEOGRAPHIC_DATA]"
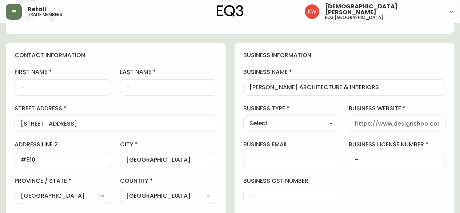
select select "cjw10z96m00006gs08l3o91tv"
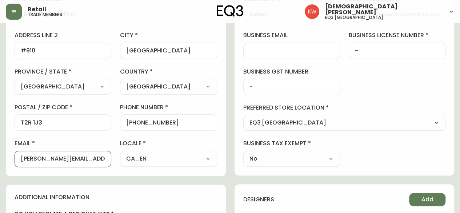
scroll to position [0, 0]
drag, startPoint x: 95, startPoint y: 159, endPoint x: 15, endPoint y: 157, distance: 80.4
click at [15, 157] on div "[PERSON_NAME][EMAIL_ADDRESS][DOMAIN_NAME]" at bounding box center [63, 159] width 97 height 16
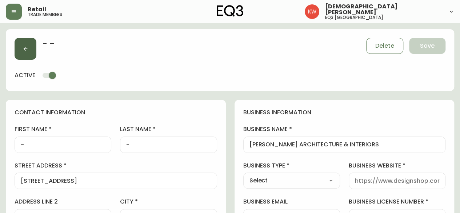
click at [28, 45] on button "button" at bounding box center [26, 49] width 22 height 22
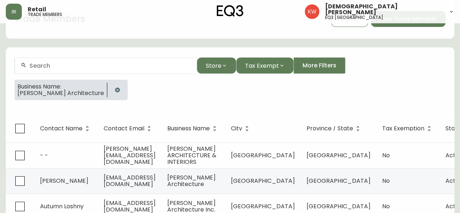
scroll to position [57, 0]
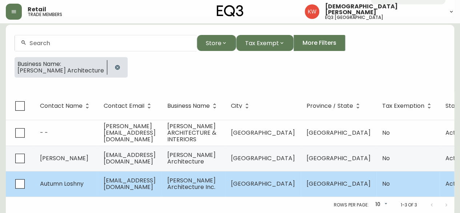
click at [141, 181] on span "[EMAIL_ADDRESS][DOMAIN_NAME]" at bounding box center [130, 183] width 52 height 15
select select "AB"
select select "CA"
select select "CA_EN"
select select "Other"
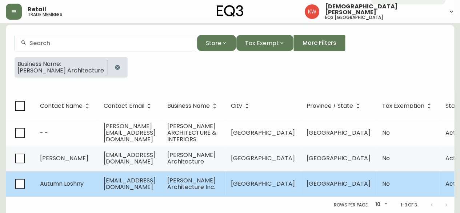
select select "Other"
select select "cjw10z96m00006gs08l3o91tv"
select select "false"
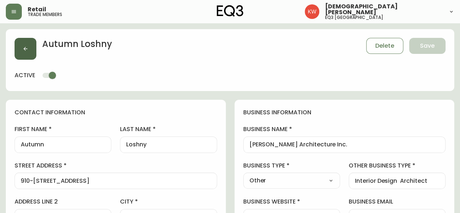
click at [23, 48] on icon "button" at bounding box center [26, 49] width 6 height 6
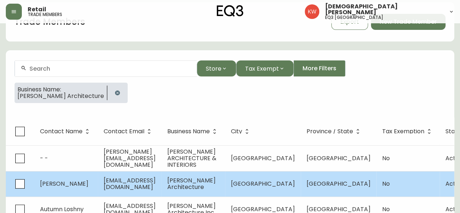
scroll to position [57, 0]
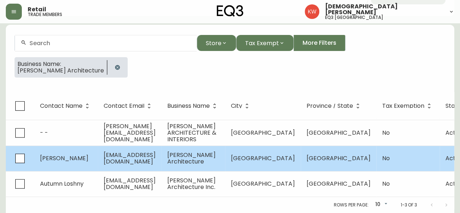
click at [57, 156] on span "[PERSON_NAME]" at bounding box center [64, 158] width 48 height 8
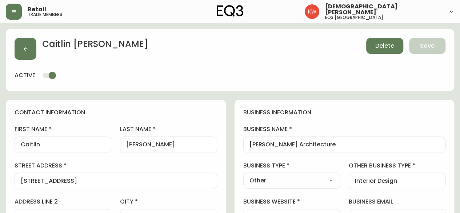
click at [385, 45] on span "Delete" at bounding box center [384, 46] width 19 height 8
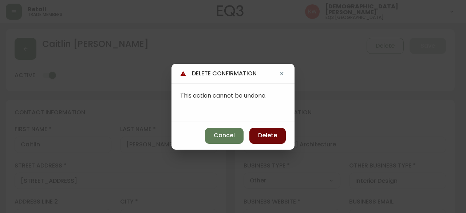
click at [260, 136] on span "Delete" at bounding box center [267, 135] width 19 height 8
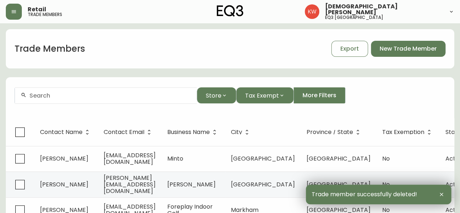
click at [87, 96] on input "text" at bounding box center [109, 95] width 161 height 7
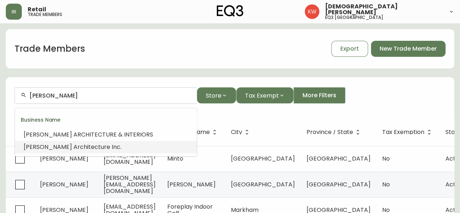
click at [84, 147] on span "hitecture Inc." at bounding box center [103, 147] width 38 height 8
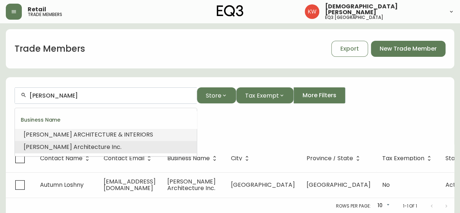
click at [109, 134] on span "ITECTURE & INTERIORS" at bounding box center [121, 134] width 64 height 8
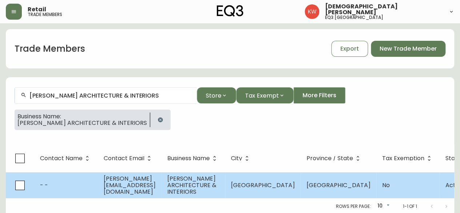
click at [129, 190] on td "[PERSON_NAME][EMAIL_ADDRESS][DOMAIN_NAME]" at bounding box center [130, 185] width 64 height 26
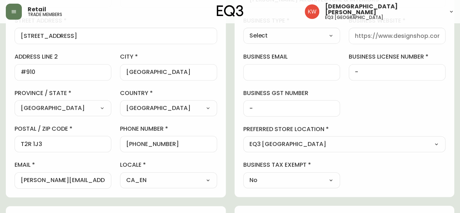
scroll to position [182, 0]
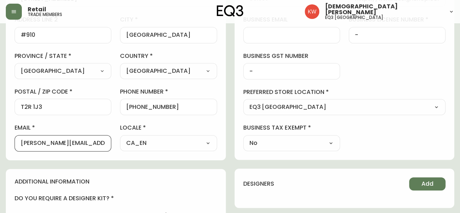
drag, startPoint x: 104, startPoint y: 141, endPoint x: 11, endPoint y: 131, distance: 93.6
click at [11, 131] on div "contact information first name - last name - street address [STREET_ADDRESS] / …" at bounding box center [116, 39] width 220 height 242
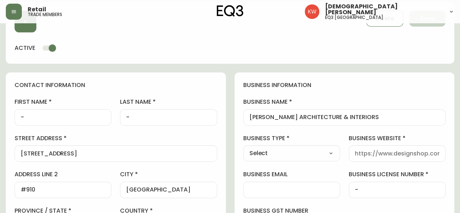
scroll to position [0, 0]
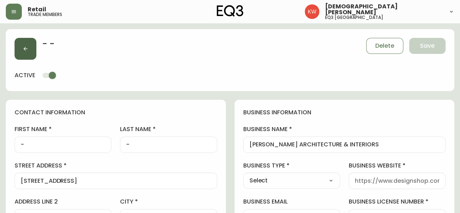
click at [28, 45] on button "button" at bounding box center [26, 49] width 22 height 22
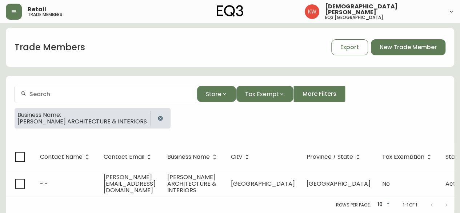
scroll to position [6, 0]
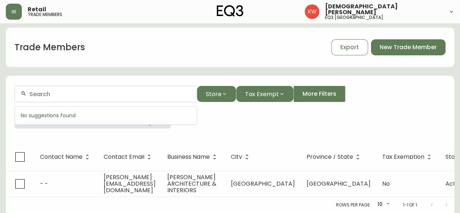
click at [111, 92] on input "text" at bounding box center [109, 94] width 161 height 7
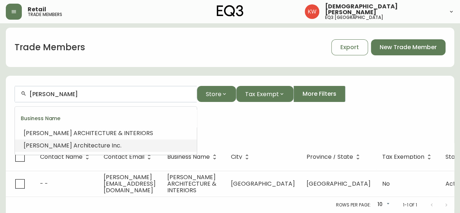
click at [84, 141] on span "hitecture Inc." at bounding box center [103, 145] width 38 height 8
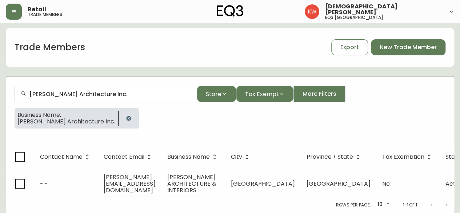
scroll to position [6, 0]
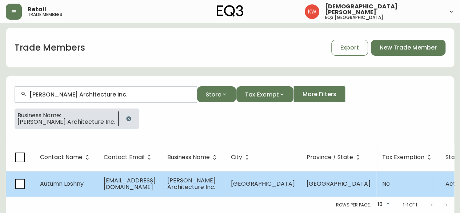
click at [116, 176] on span "[EMAIL_ADDRESS][DOMAIN_NAME]" at bounding box center [130, 183] width 52 height 15
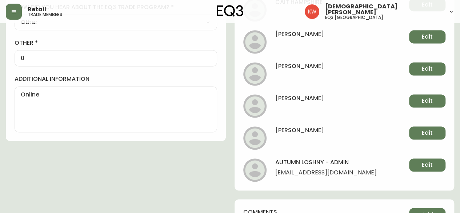
scroll to position [260, 0]
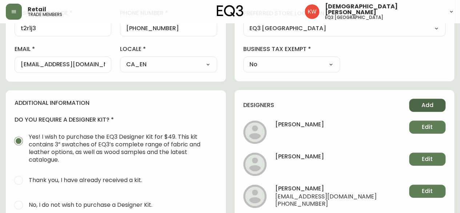
click at [434, 103] on button "Add" at bounding box center [427, 105] width 36 height 13
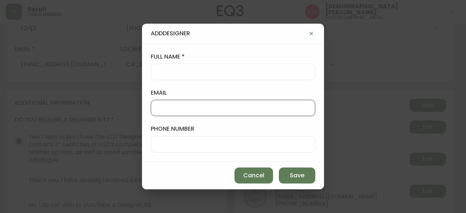
click at [247, 107] on input "email" at bounding box center [233, 107] width 152 height 7
paste input "[PERSON_NAME][EMAIL_ADDRESS][DOMAIN_NAME]"
click at [217, 67] on div at bounding box center [233, 72] width 164 height 16
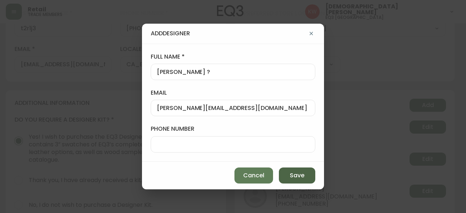
click at [302, 176] on span "Save" at bounding box center [296, 175] width 15 height 8
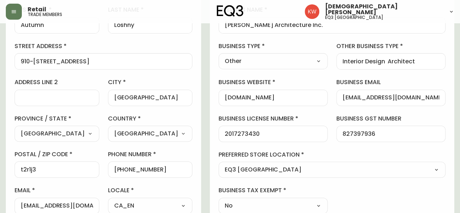
scroll to position [0, 0]
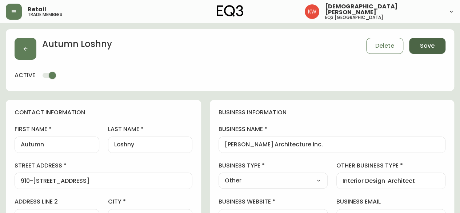
click at [430, 43] on span "Save" at bounding box center [427, 46] width 15 height 8
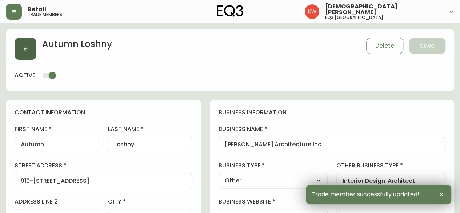
click at [32, 49] on button "button" at bounding box center [26, 49] width 22 height 22
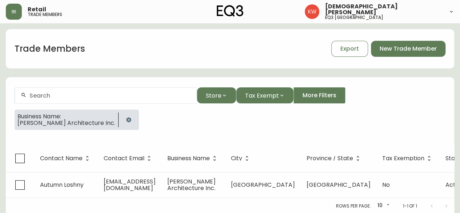
click at [93, 99] on input "text" at bounding box center [109, 95] width 161 height 7
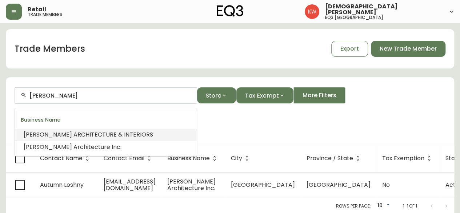
click at [96, 136] on span "HITECTURE & INTERIORS" at bounding box center [119, 134] width 68 height 8
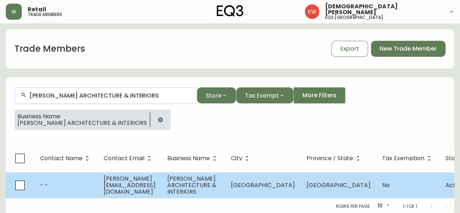
click at [126, 184] on span "[PERSON_NAME][EMAIL_ADDRESS][DOMAIN_NAME]" at bounding box center [130, 184] width 52 height 21
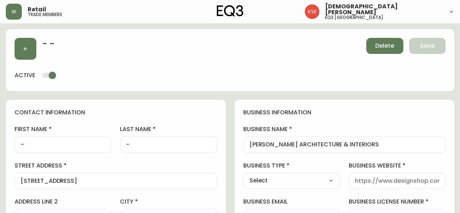
click at [386, 45] on span "Delete" at bounding box center [384, 46] width 19 height 8
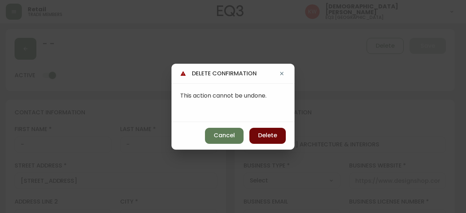
click at [261, 134] on span "Delete" at bounding box center [267, 135] width 19 height 8
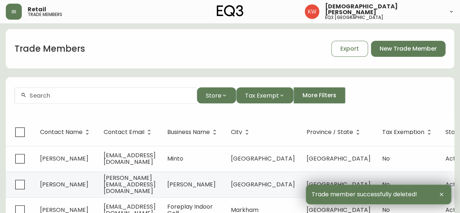
click at [81, 91] on div at bounding box center [106, 95] width 182 height 16
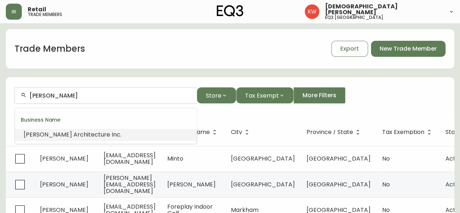
click at [84, 135] on span "hitecture Inc." at bounding box center [103, 134] width 38 height 8
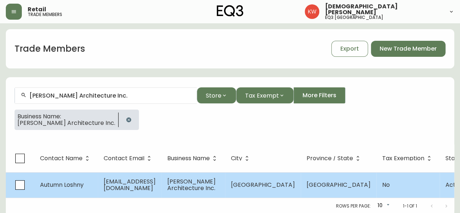
click at [212, 185] on span "[PERSON_NAME] Architecture Inc." at bounding box center [191, 184] width 48 height 15
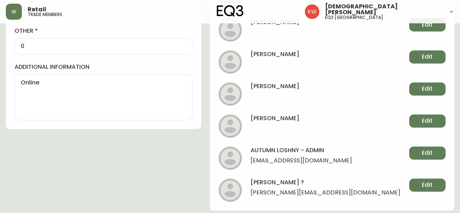
scroll to position [539, 0]
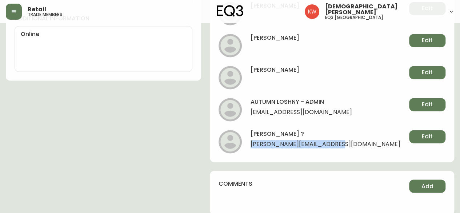
drag, startPoint x: 353, startPoint y: 144, endPoint x: 273, endPoint y: 145, distance: 80.0
click at [273, 145] on li "[PERSON_NAME] ? [PERSON_NAME][EMAIL_ADDRESS][DOMAIN_NAME] Edit" at bounding box center [332, 141] width 227 height 23
copy span "[PERSON_NAME][EMAIL_ADDRESS][DOMAIN_NAME]"
click at [359, 142] on li "[PERSON_NAME] ? [PERSON_NAME][EMAIL_ADDRESS][DOMAIN_NAME] Edit" at bounding box center [332, 141] width 227 height 23
click at [356, 145] on li "[PERSON_NAME] ? [PERSON_NAME][EMAIL_ADDRESS][DOMAIN_NAME] Edit" at bounding box center [332, 141] width 227 height 23
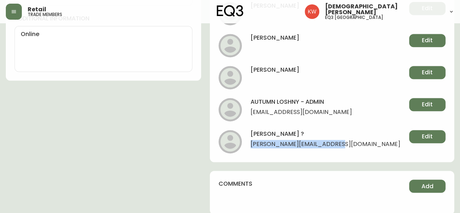
drag, startPoint x: 352, startPoint y: 144, endPoint x: 276, endPoint y: 145, distance: 76.7
click at [276, 145] on li "[PERSON_NAME] ? [PERSON_NAME][EMAIL_ADDRESS][DOMAIN_NAME] Edit" at bounding box center [332, 141] width 227 height 23
copy span "[PERSON_NAME][EMAIL_ADDRESS][DOMAIN_NAME]"
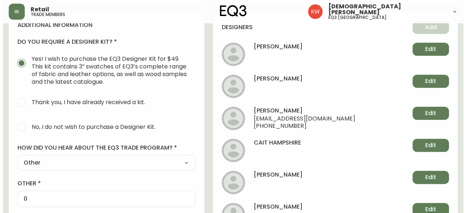
scroll to position [327, 0]
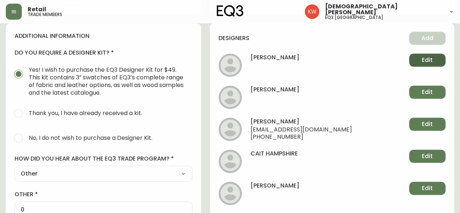
click at [416, 59] on button "Edit" at bounding box center [427, 59] width 36 height 13
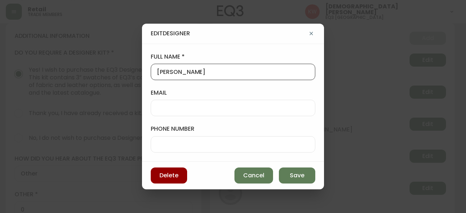
click at [228, 73] on input "[PERSON_NAME]" at bounding box center [233, 71] width 152 height 7
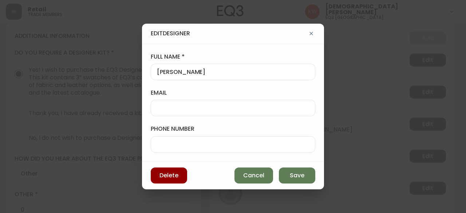
click at [202, 103] on div at bounding box center [233, 108] width 164 height 16
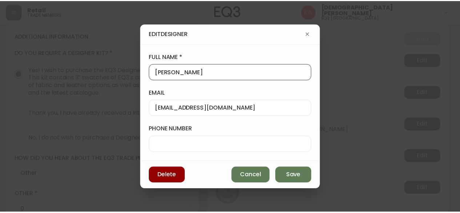
scroll to position [0, 0]
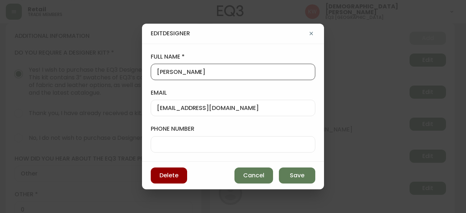
drag, startPoint x: 210, startPoint y: 71, endPoint x: 175, endPoint y: 71, distance: 34.6
click at [175, 71] on input "[PERSON_NAME]" at bounding box center [233, 71] width 152 height 7
click at [303, 177] on span "Save" at bounding box center [296, 175] width 15 height 8
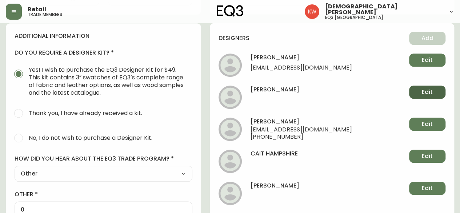
click at [418, 93] on button "Edit" at bounding box center [427, 91] width 36 height 13
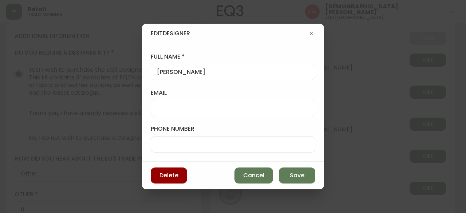
click at [311, 35] on icon "button" at bounding box center [311, 34] width 6 height 6
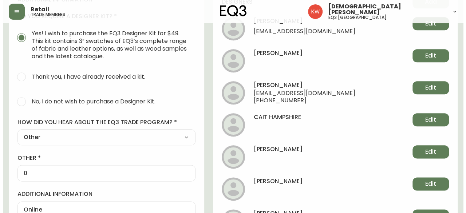
scroll to position [400, 0]
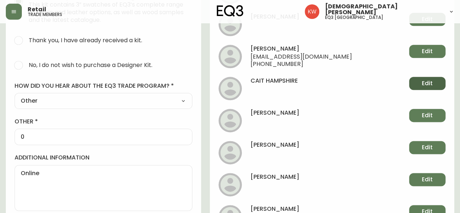
click at [425, 81] on span "Edit" at bounding box center [427, 83] width 11 height 8
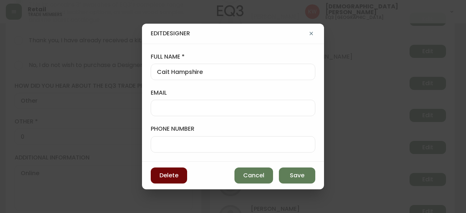
click at [172, 173] on span "Delete" at bounding box center [168, 175] width 19 height 8
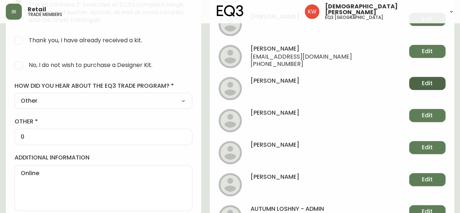
click at [431, 80] on span "Edit" at bounding box center [427, 83] width 11 height 8
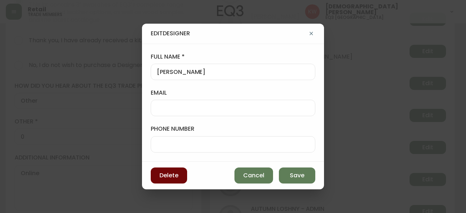
click at [171, 173] on span "Delete" at bounding box center [168, 175] width 19 height 8
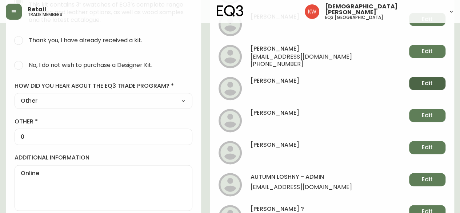
click at [428, 80] on span "Edit" at bounding box center [427, 83] width 11 height 8
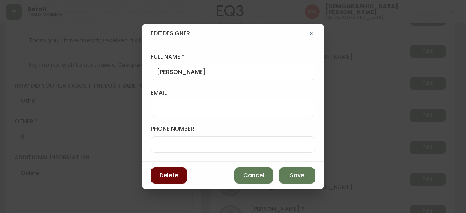
click at [170, 177] on span "Delete" at bounding box center [168, 175] width 19 height 8
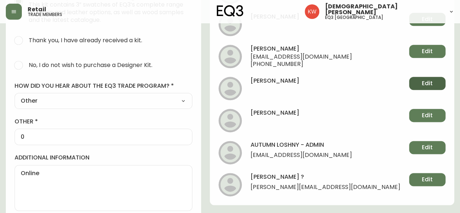
click at [422, 83] on span "Edit" at bounding box center [427, 83] width 11 height 8
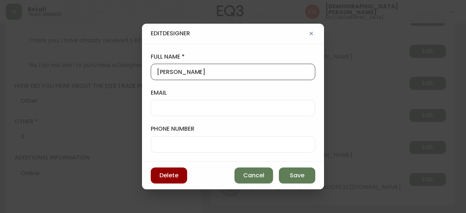
scroll to position [0, 0]
drag, startPoint x: 224, startPoint y: 72, endPoint x: 175, endPoint y: 75, distance: 48.4
click at [175, 75] on input "[PERSON_NAME]" at bounding box center [233, 71] width 152 height 7
click at [234, 111] on input "email" at bounding box center [233, 107] width 152 height 7
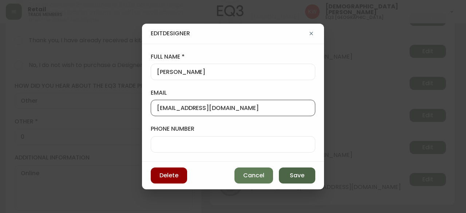
click at [308, 176] on button "Save" at bounding box center [297, 175] width 36 height 16
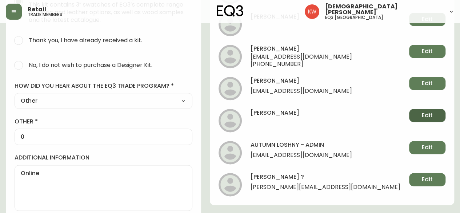
click at [424, 117] on span "Edit" at bounding box center [427, 115] width 11 height 8
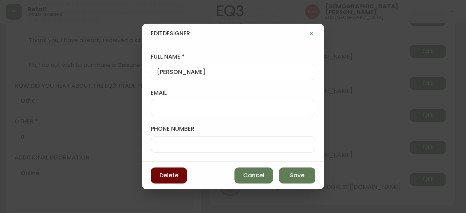
click at [181, 172] on button "Delete" at bounding box center [169, 175] width 36 height 16
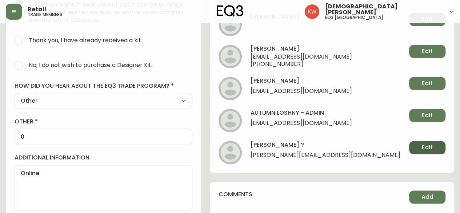
click at [428, 148] on span "Edit" at bounding box center [427, 147] width 11 height 8
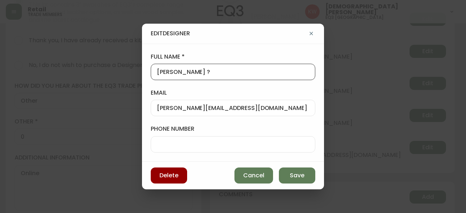
click at [161, 73] on input "[PERSON_NAME] ?" at bounding box center [233, 71] width 152 height 7
click at [205, 75] on input "[PERSON_NAME] ?" at bounding box center [233, 71] width 152 height 7
click at [293, 173] on span "Save" at bounding box center [296, 175] width 15 height 8
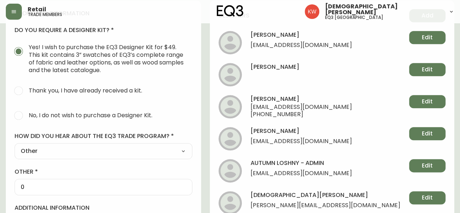
scroll to position [338, 0]
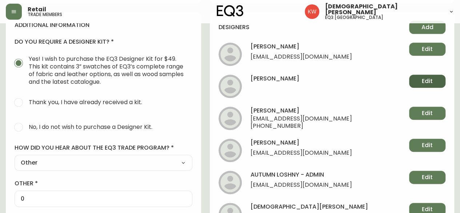
click at [422, 82] on span "Edit" at bounding box center [427, 81] width 11 height 8
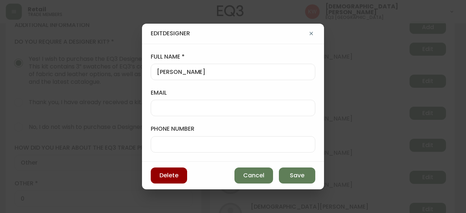
click at [217, 116] on div at bounding box center [233, 108] width 164 height 16
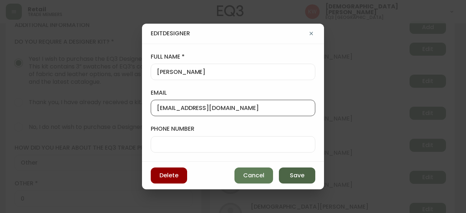
click at [299, 175] on span "Save" at bounding box center [296, 175] width 15 height 8
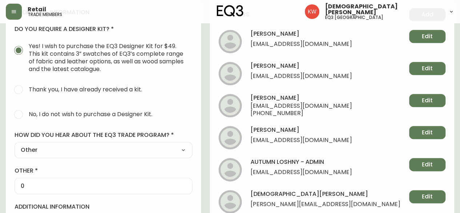
scroll to position [411, 0]
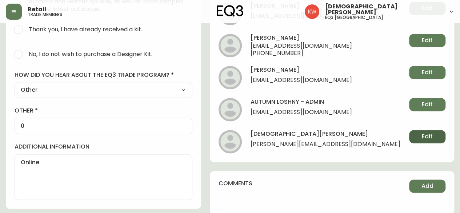
click at [437, 136] on button "Edit" at bounding box center [427, 136] width 36 height 13
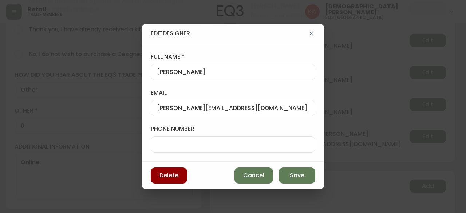
click at [249, 64] on div "full name [PERSON_NAME]" at bounding box center [233, 66] width 164 height 27
click at [247, 70] on input "[PERSON_NAME]" at bounding box center [233, 71] width 152 height 7
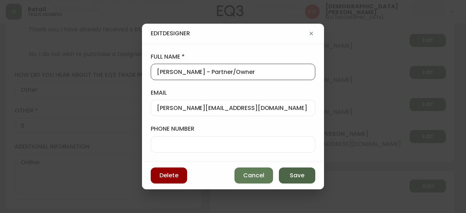
click at [297, 174] on span "Save" at bounding box center [296, 175] width 15 height 8
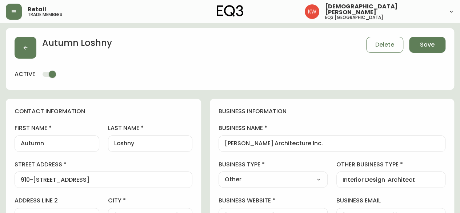
scroll to position [0, 0]
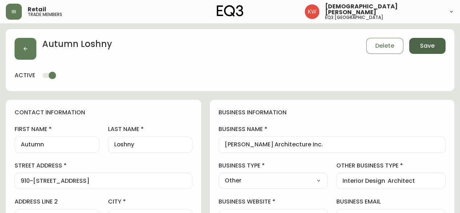
click at [424, 45] on span "Save" at bounding box center [427, 46] width 15 height 8
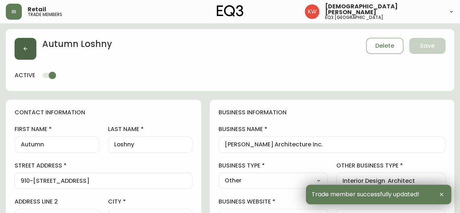
click at [29, 48] on button "button" at bounding box center [26, 49] width 22 height 22
